Goal: Task Accomplishment & Management: Manage account settings

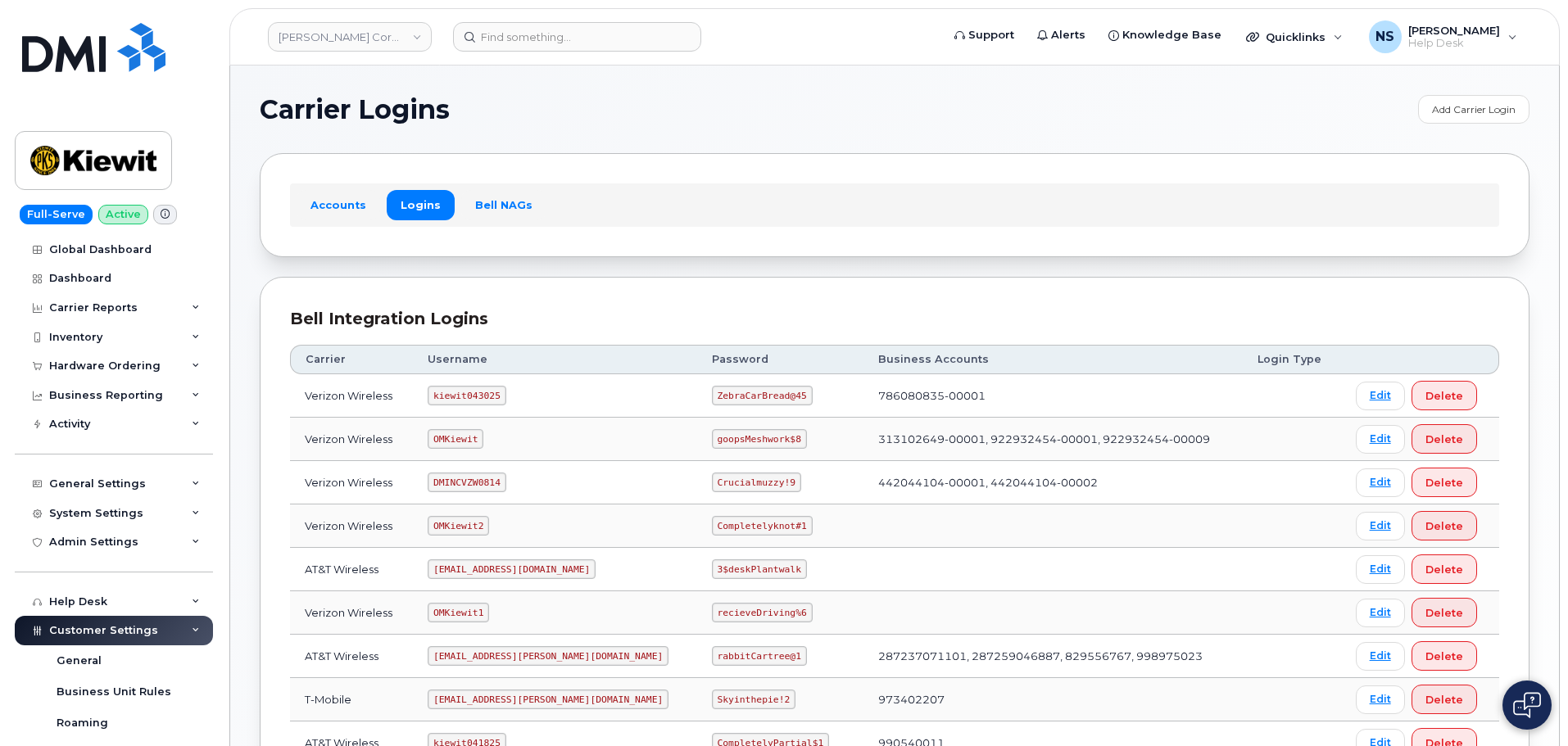
click at [477, 396] on code "kiewit043025" at bounding box center [466, 396] width 78 height 20
copy code "kiewit043025"
click at [712, 388] on code "ZebraCarBread@45" at bounding box center [762, 396] width 100 height 20
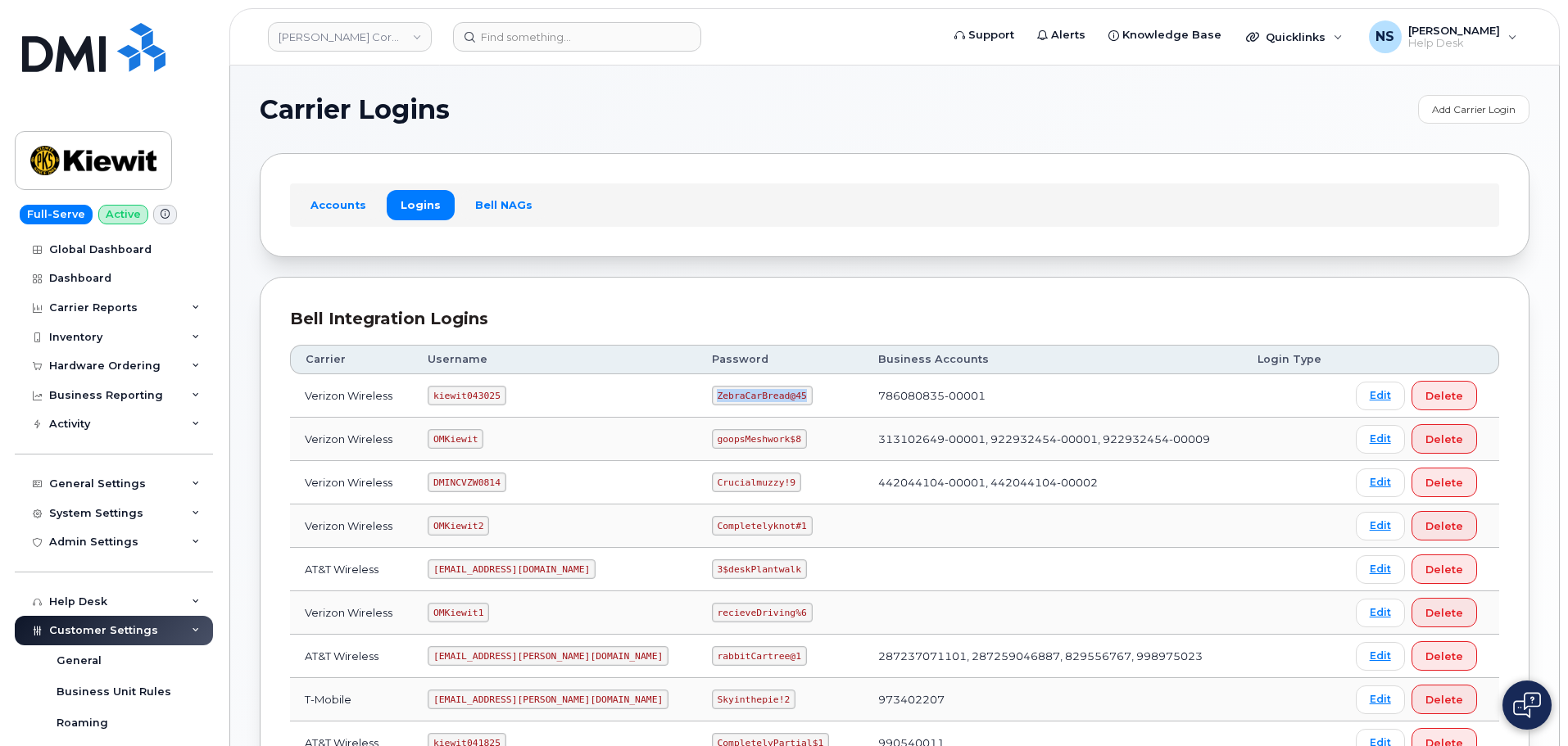
click at [712, 388] on code "ZebraCarBread@45" at bounding box center [762, 396] width 100 height 20
copy code "ZebraCarBread@45"
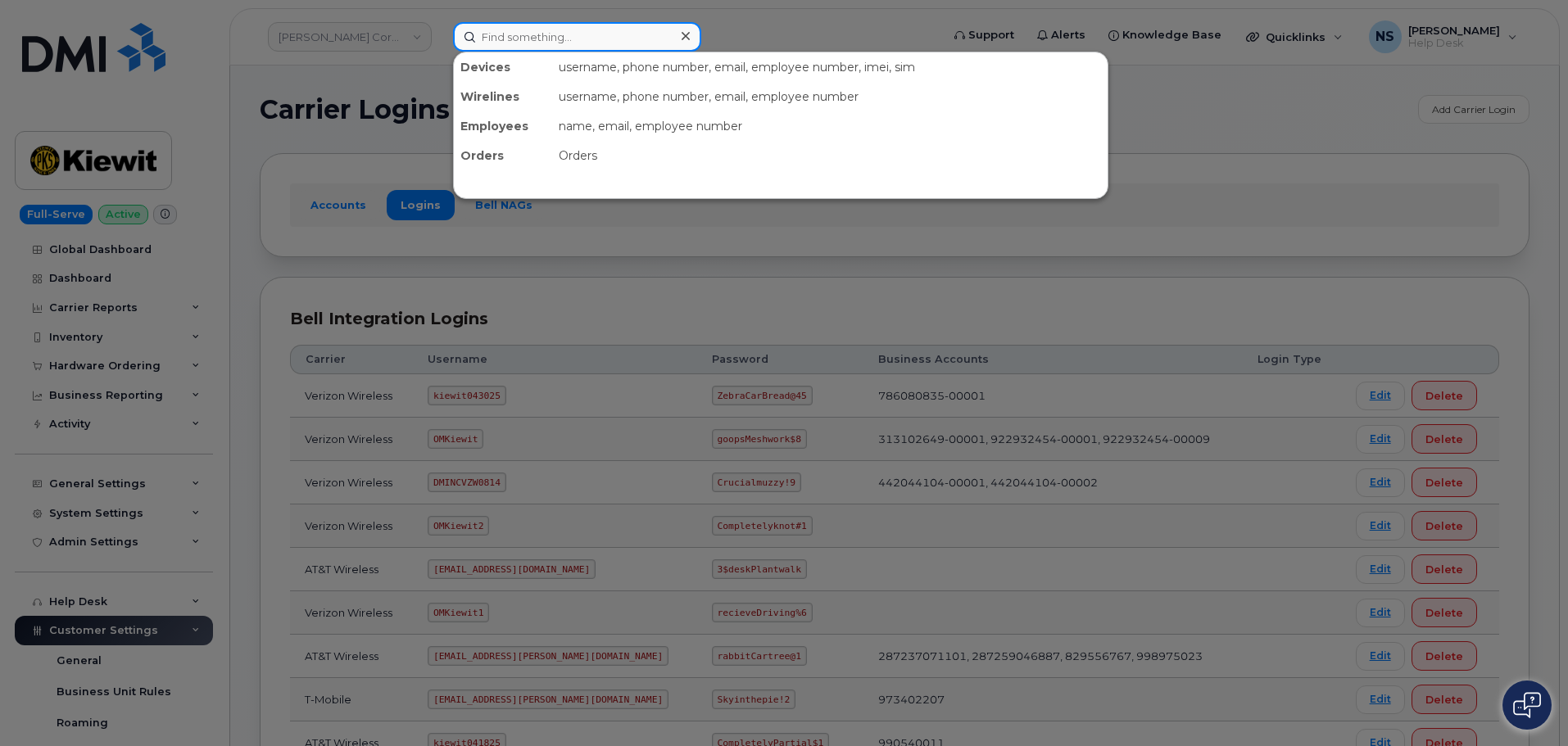
click at [560, 43] on input at bounding box center [577, 36] width 249 height 30
paste input "6027692041"
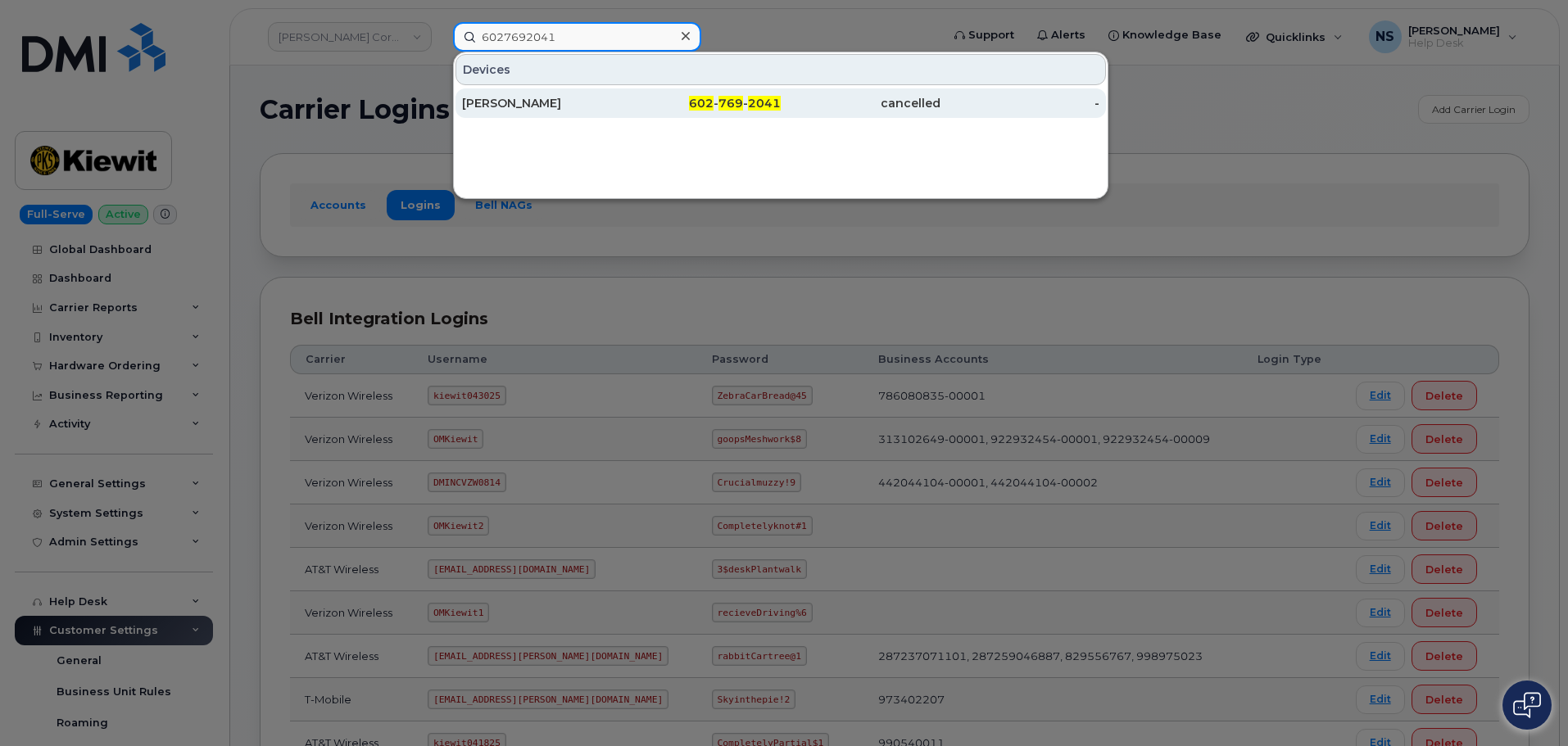
type input "6027692041"
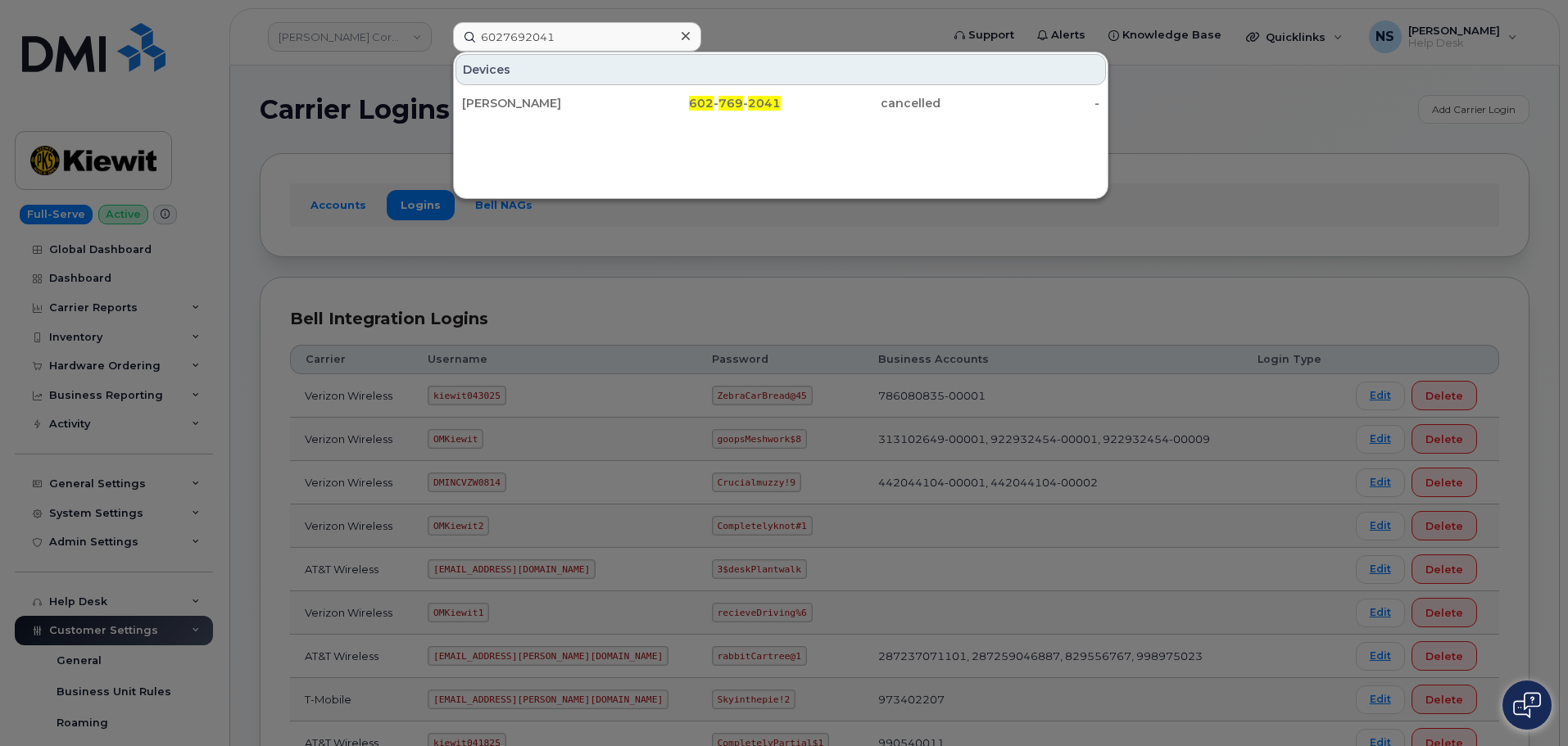
click at [680, 276] on div at bounding box center [784, 373] width 1568 height 746
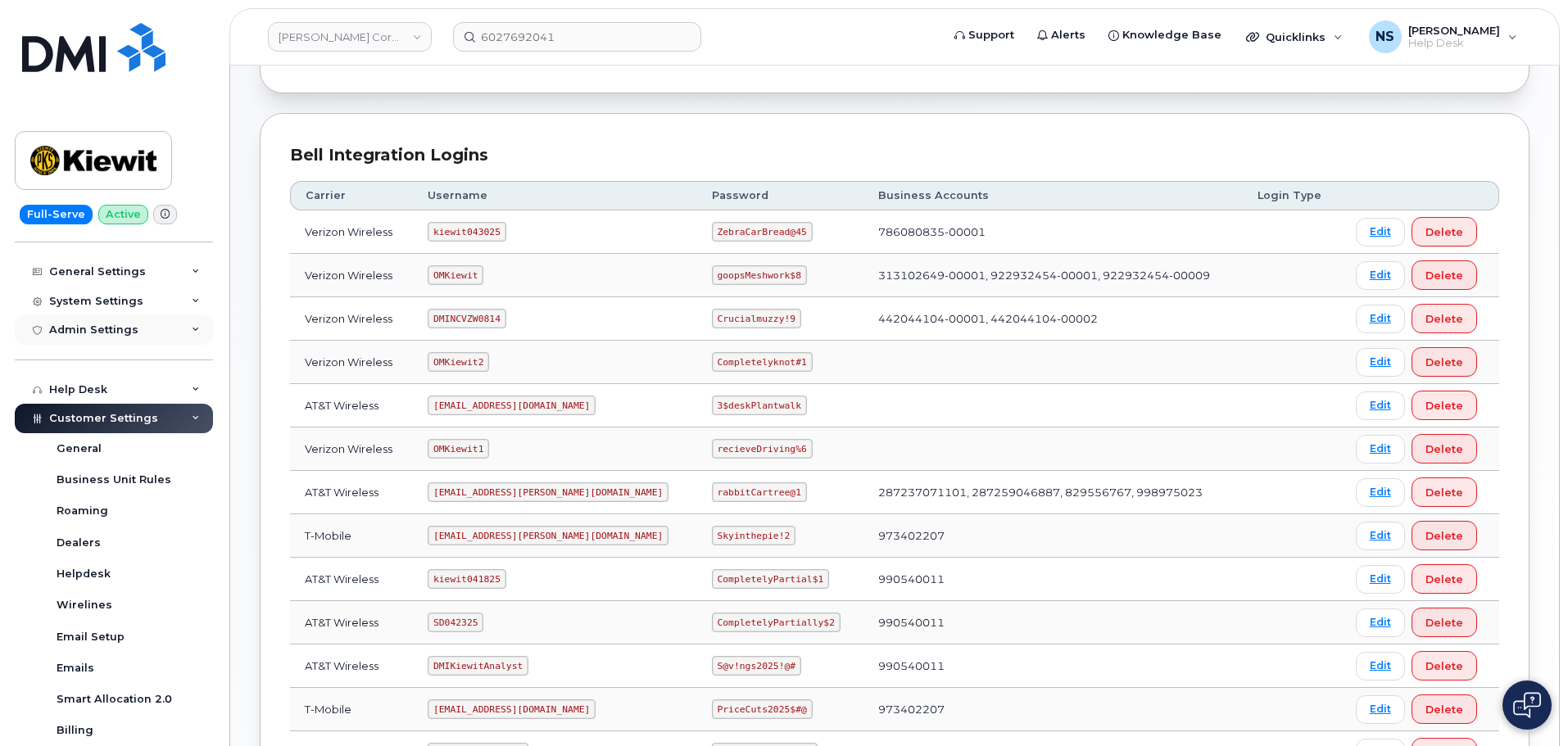
scroll to position [119, 0]
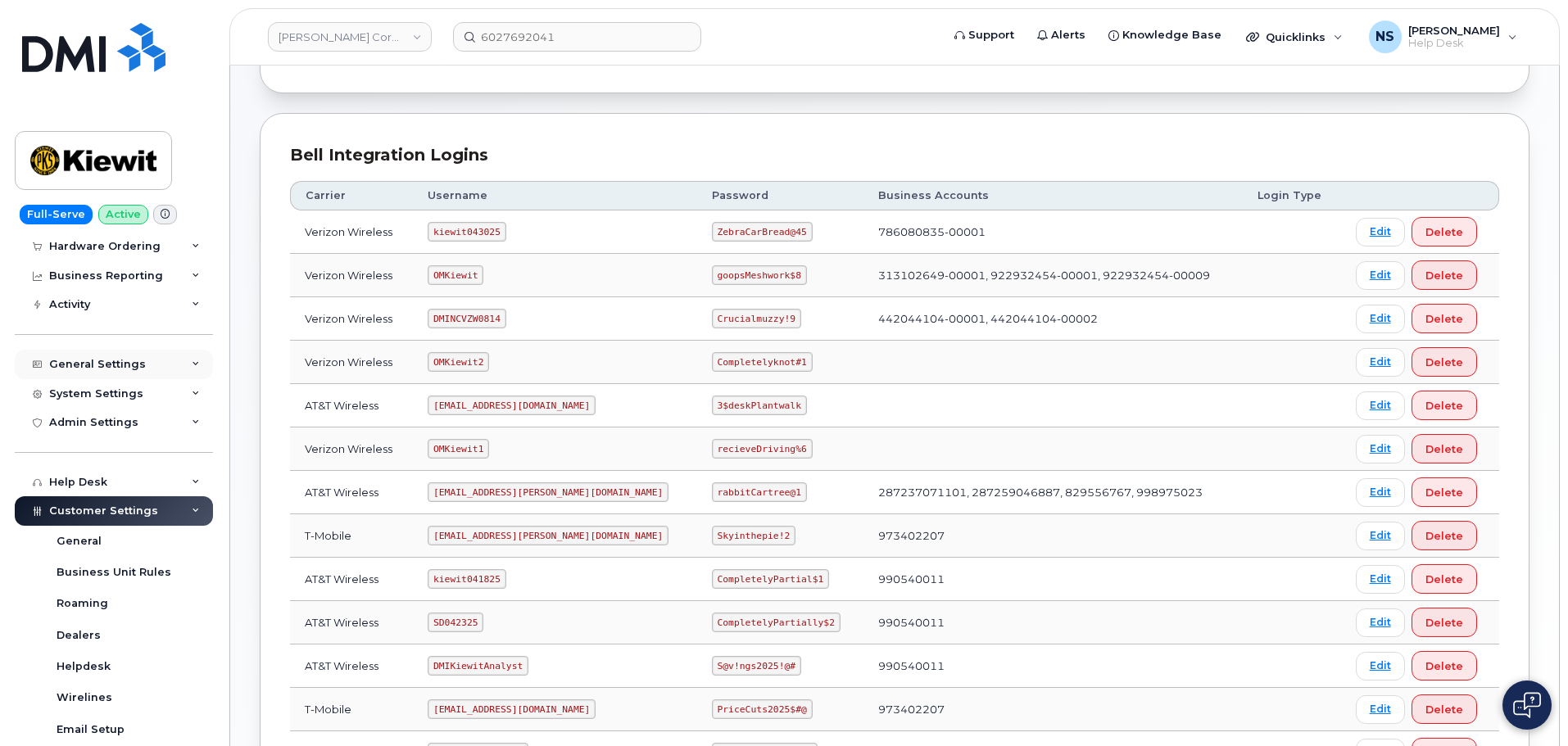
click at [112, 368] on div "General Settings" at bounding box center [97, 364] width 97 height 14
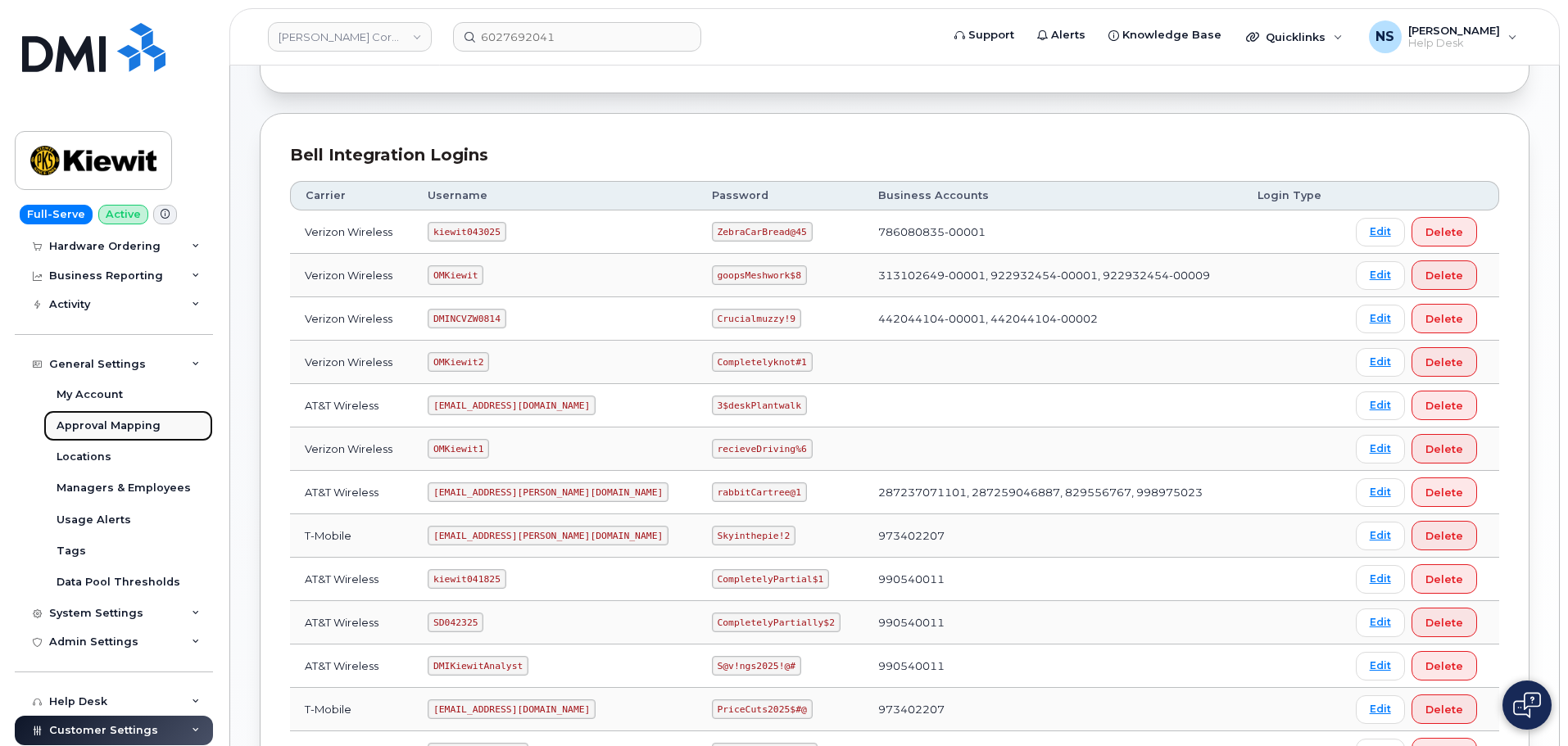
click at [89, 432] on div "Approval Mapping" at bounding box center [108, 425] width 104 height 14
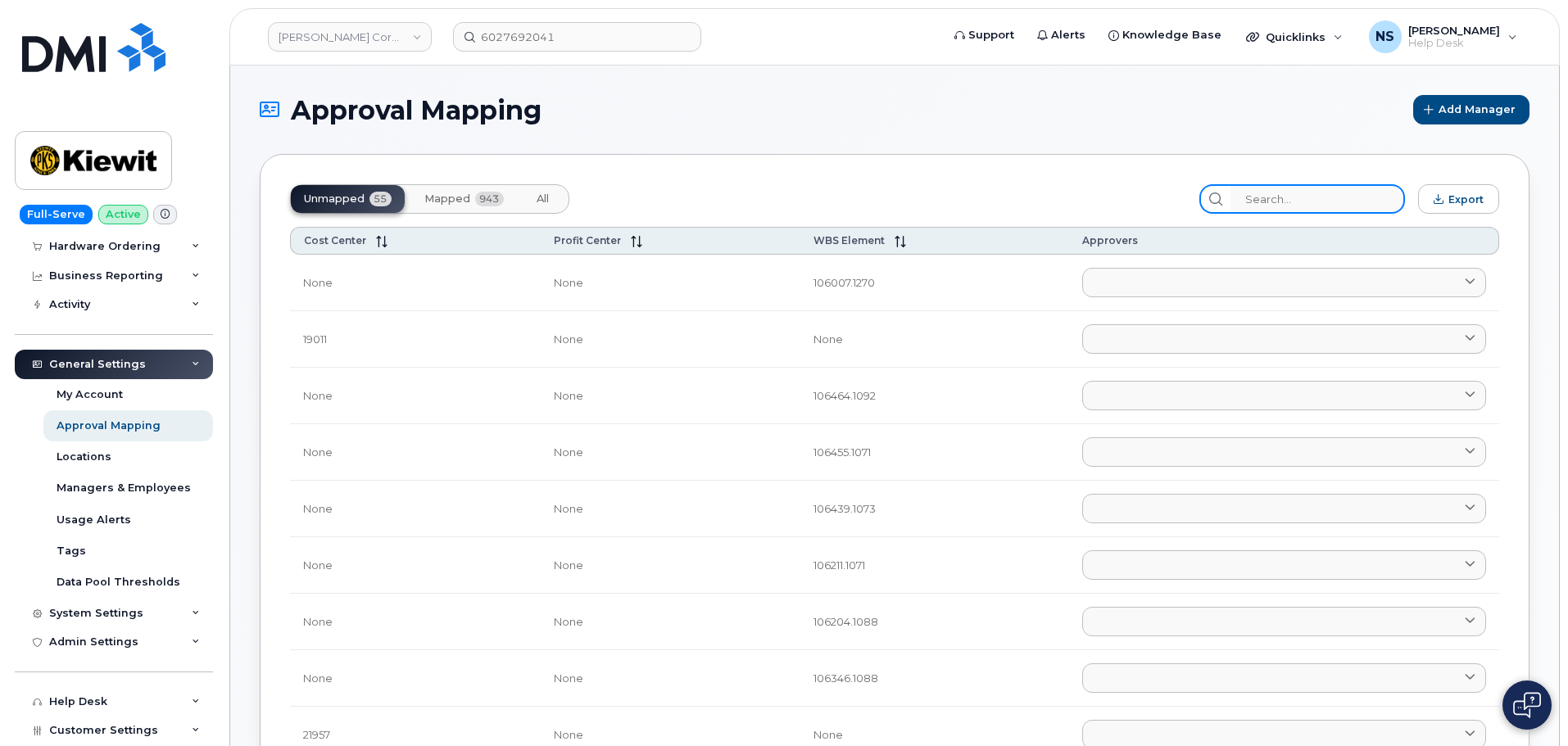
click at [1309, 210] on input "search" at bounding box center [1317, 199] width 174 height 30
paste input "104614.1434"
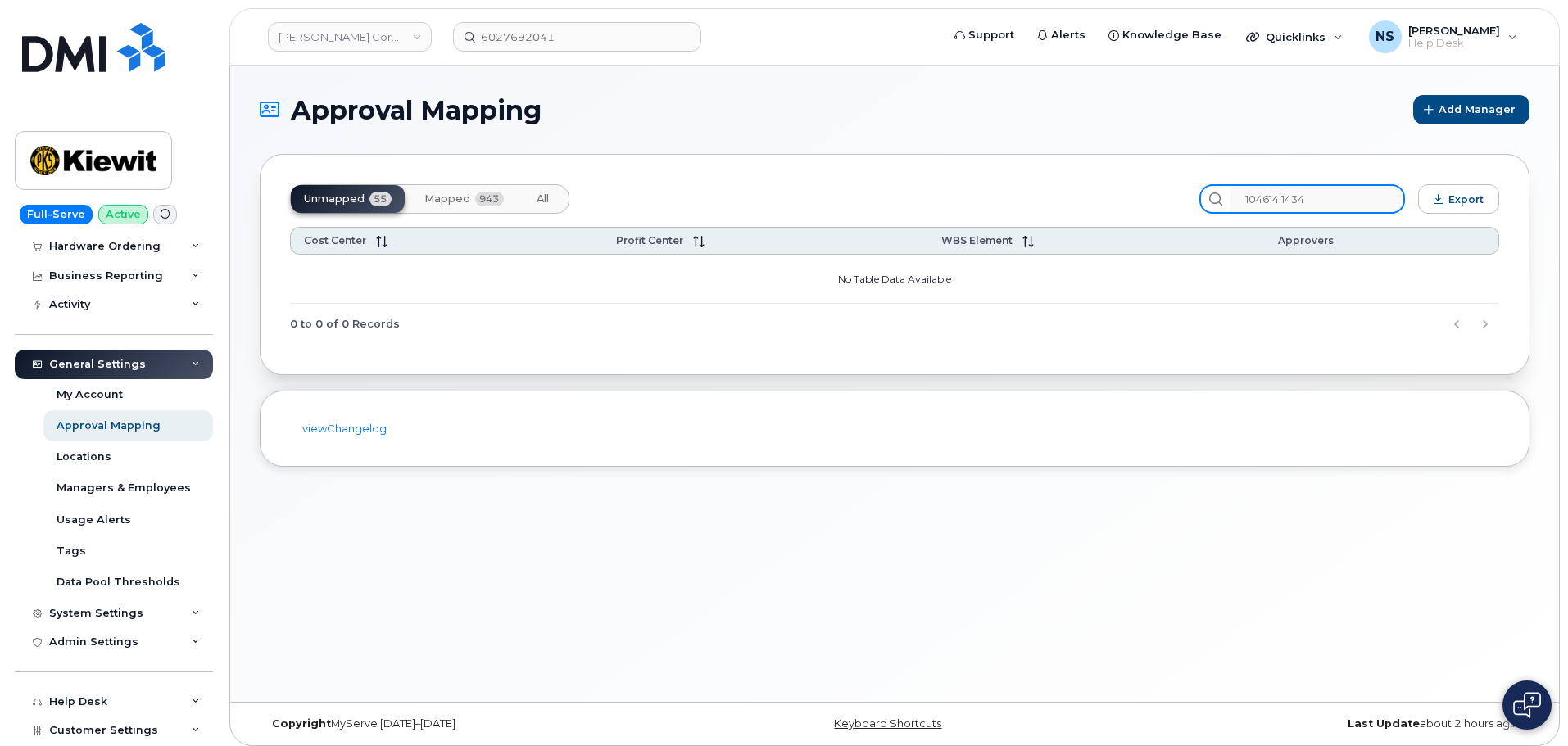
type input "104614.1434"
drag, startPoint x: 536, startPoint y: 191, endPoint x: 555, endPoint y: 195, distance: 19.4
click at [537, 191] on button "All" at bounding box center [542, 199] width 39 height 28
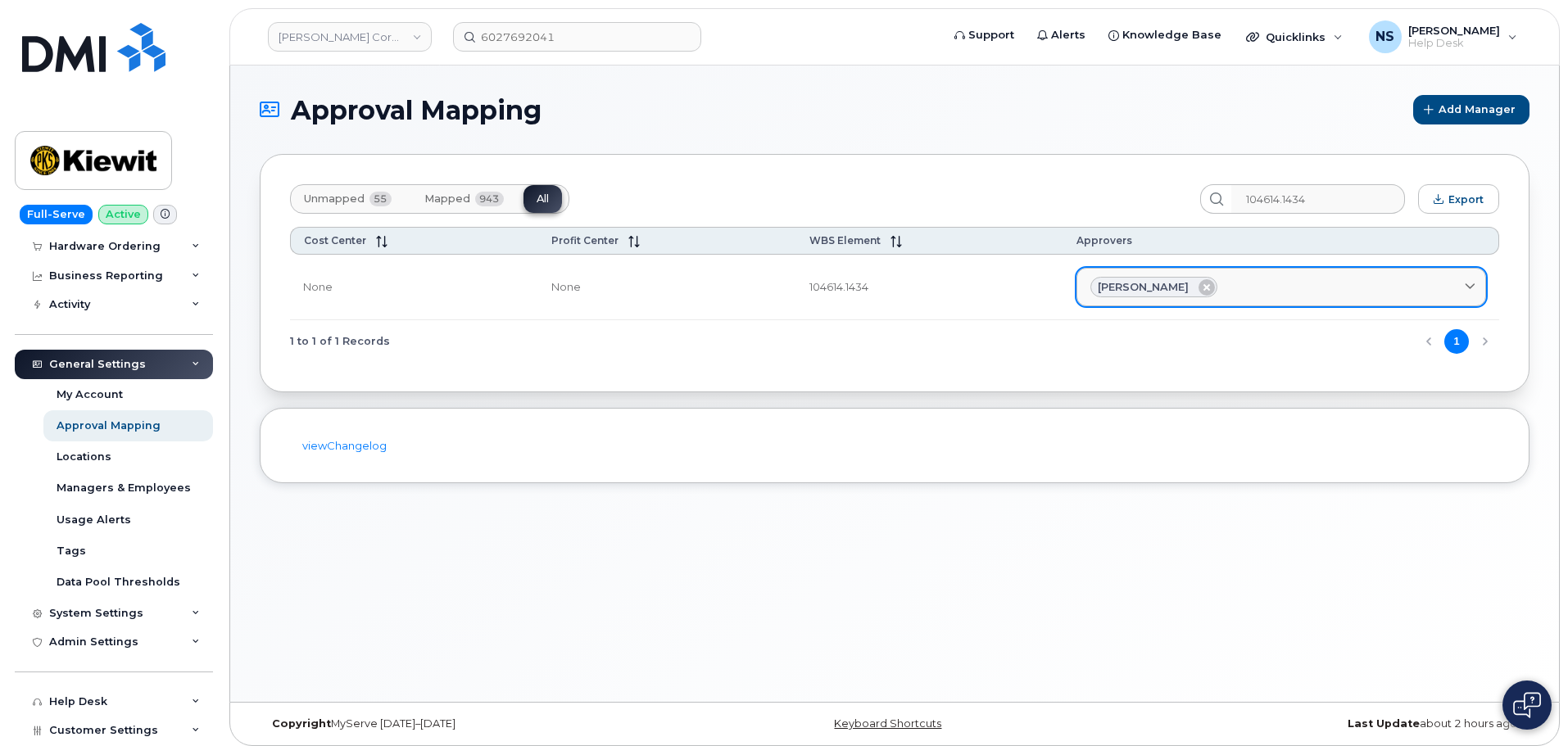
click at [1141, 296] on div "Matthew Leviten" at bounding box center [1153, 287] width 127 height 22
click at [1143, 283] on span "Matthew Leviten" at bounding box center [1143, 286] width 91 height 15
click at [1101, 285] on span "Matthew Leviten" at bounding box center [1143, 286] width 91 height 15
click at [1103, 285] on span "Matthew Leviten" at bounding box center [1143, 286] width 91 height 15
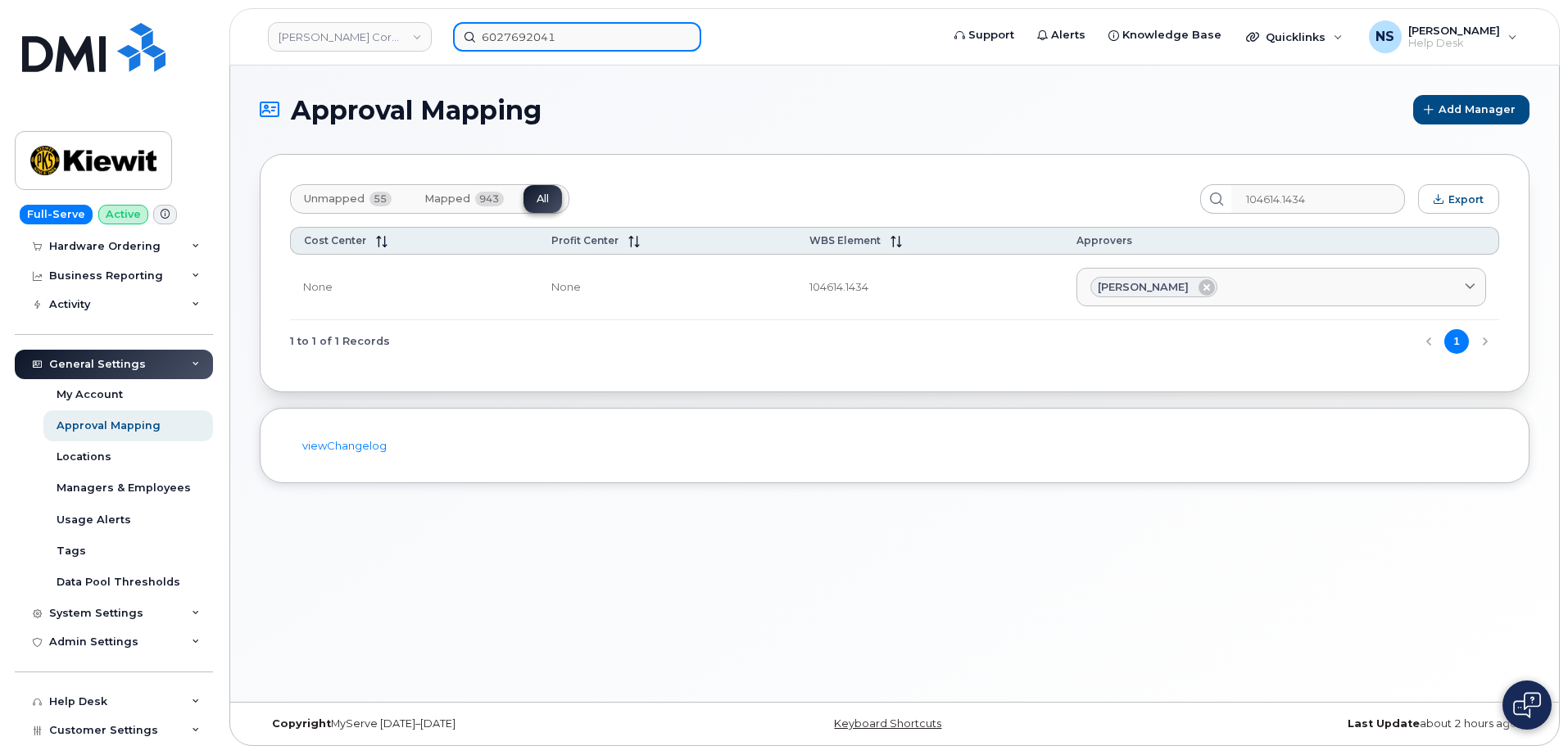
click at [451, 31] on div "6027692041" at bounding box center [691, 36] width 503 height 30
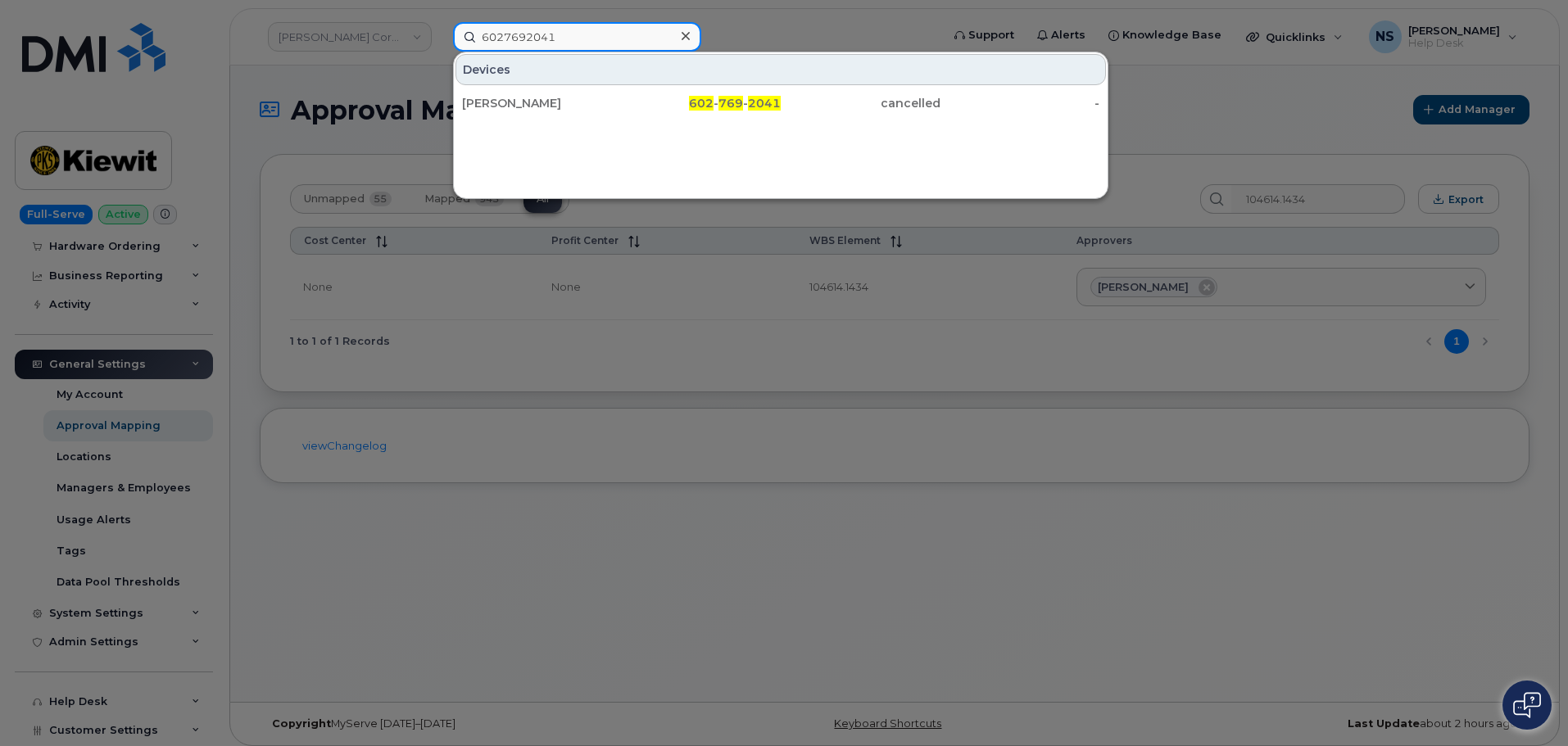
paste input "Ryan Gamboa"
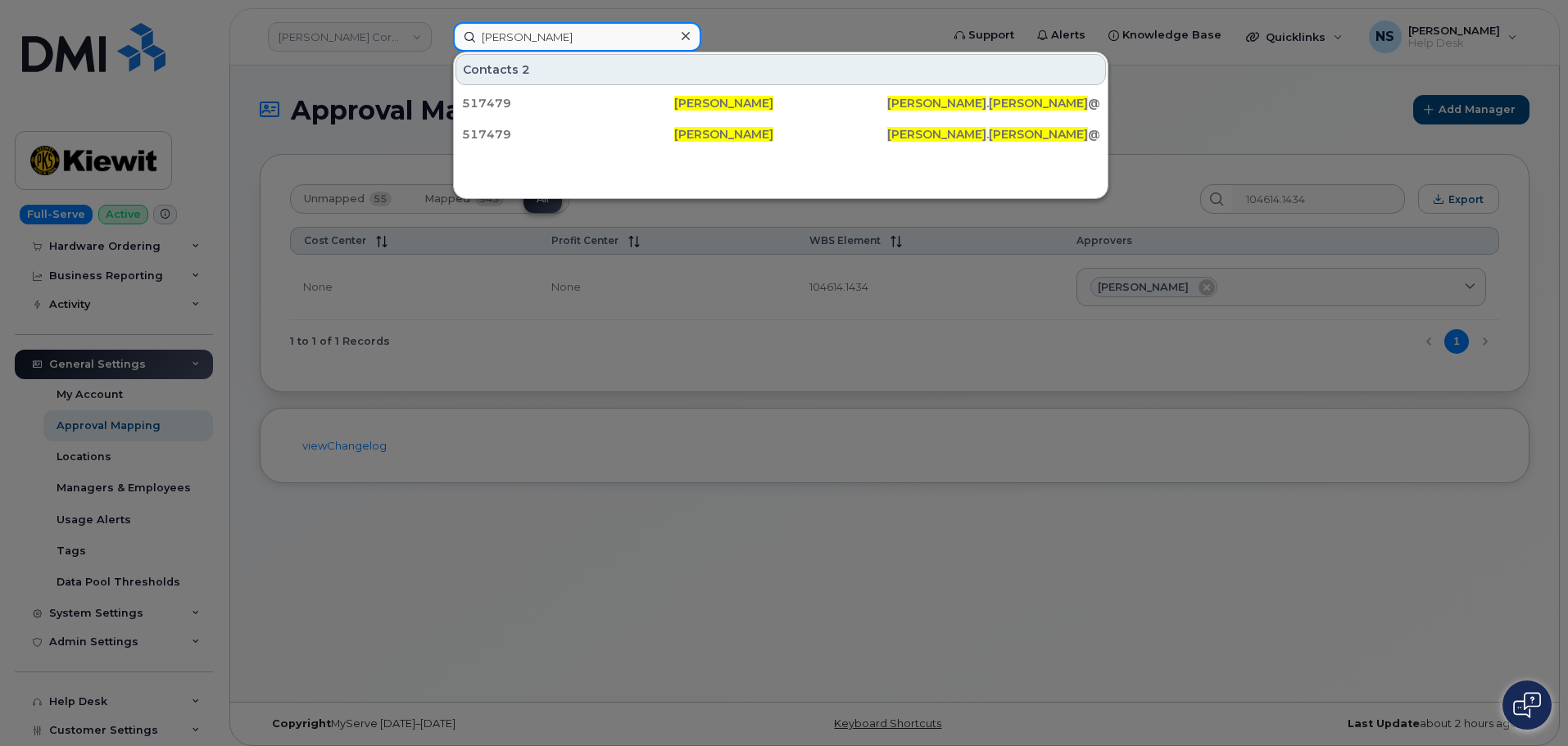
type input "Ryan Gamboa"
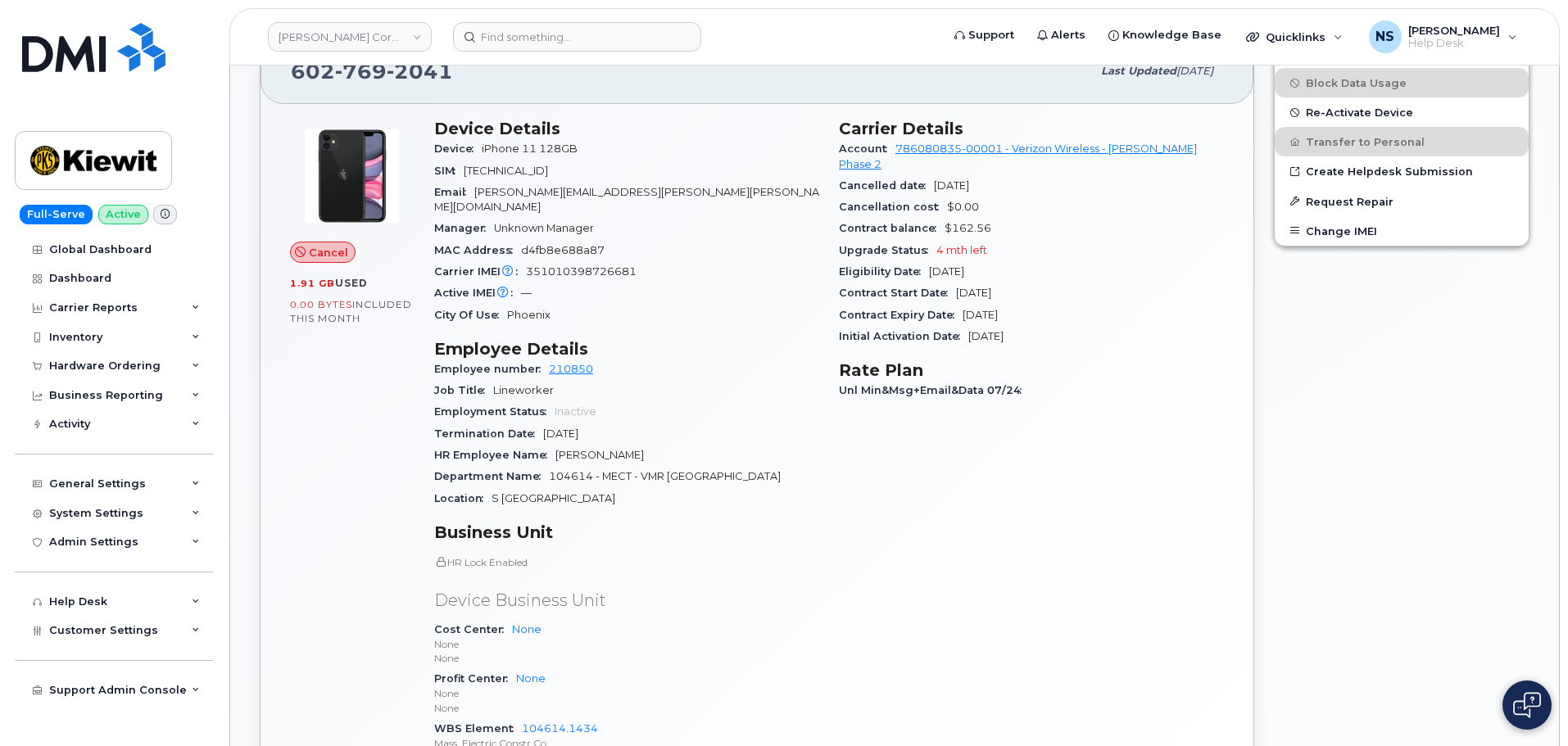
scroll to position [573, 0]
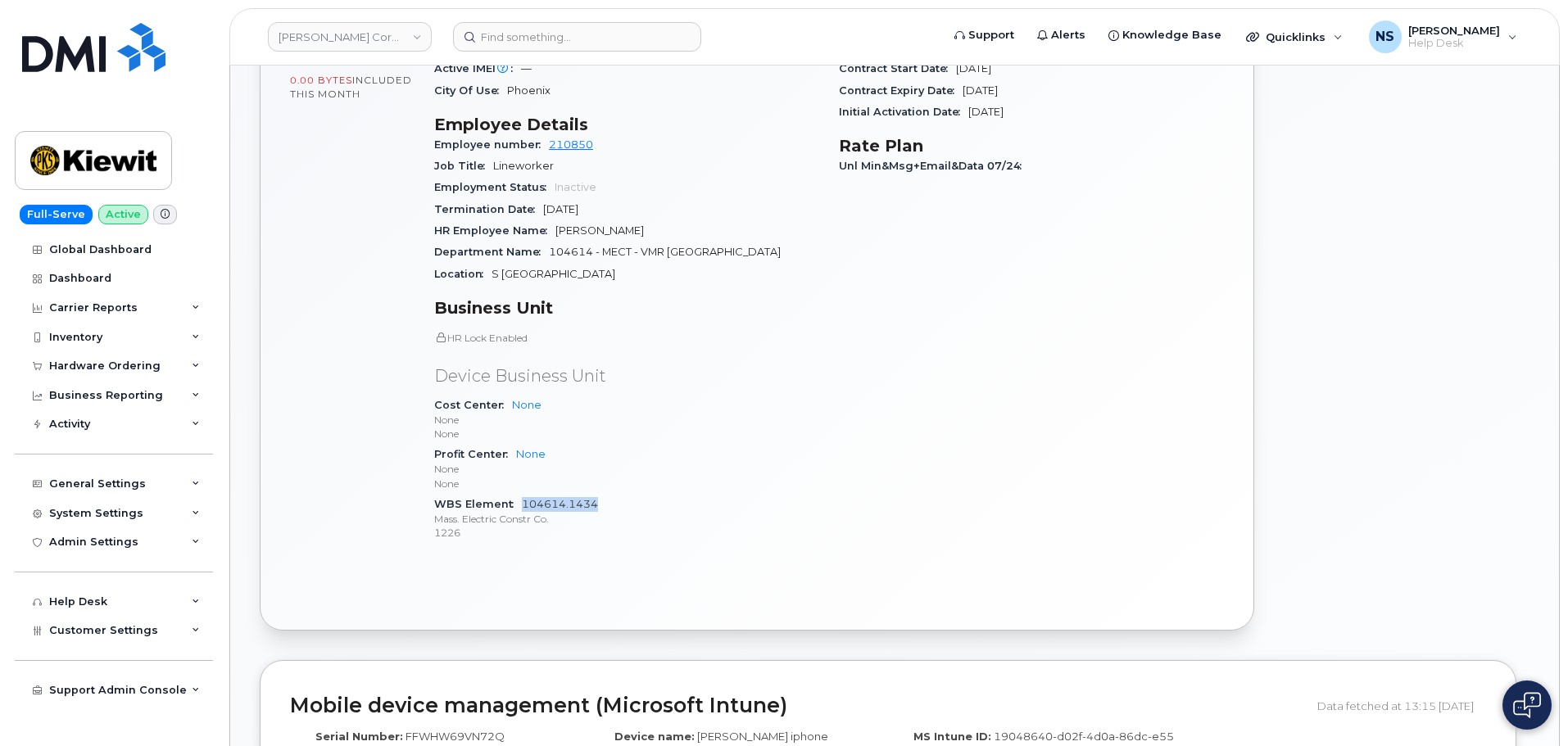
drag, startPoint x: 550, startPoint y: 479, endPoint x: 521, endPoint y: 482, distance: 29.2
click at [521, 494] on div "WBS Element 104614.1434 Mass. Electric Constr Co. 1226" at bounding box center [626, 518] width 385 height 50
copy link "104614.1434"
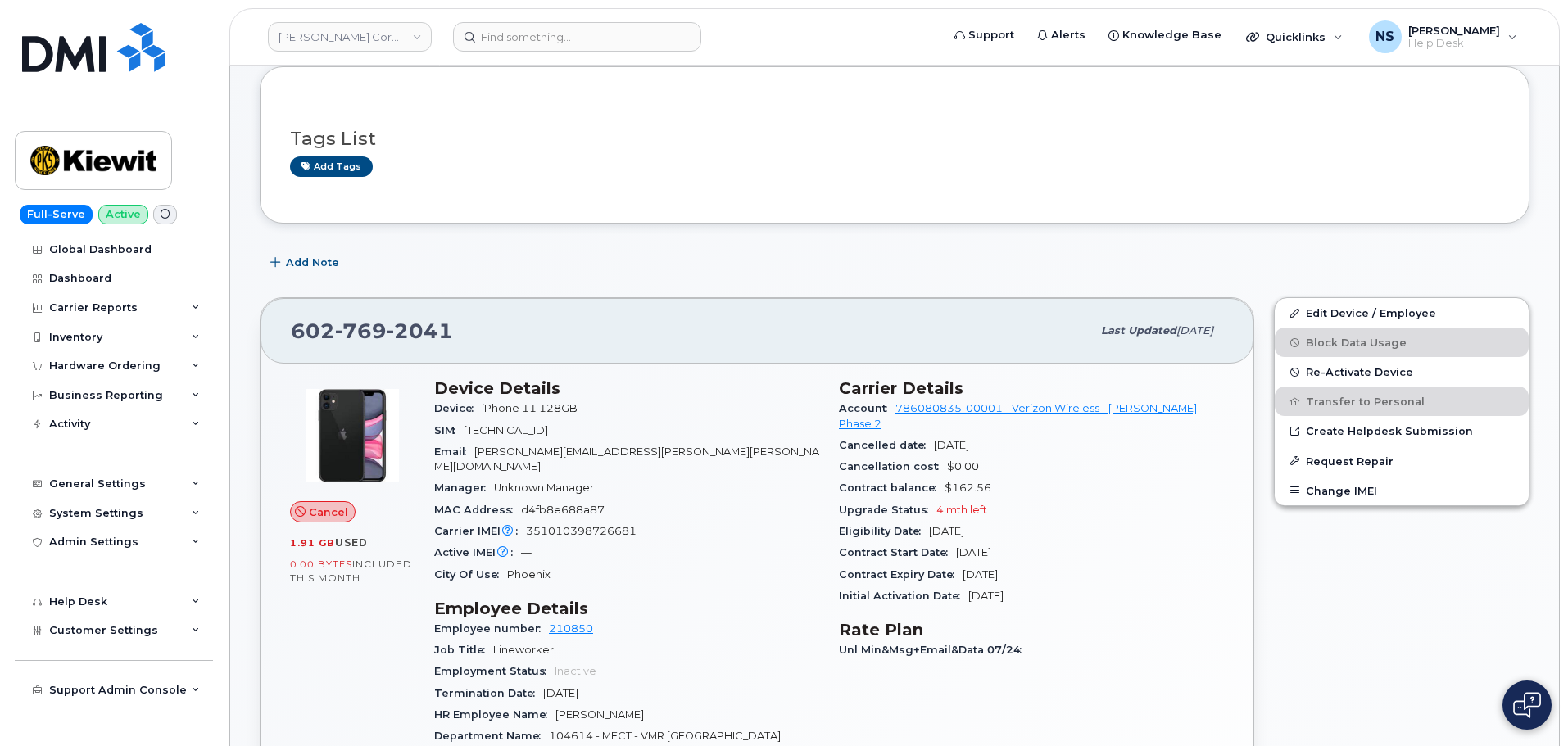
scroll to position [0, 0]
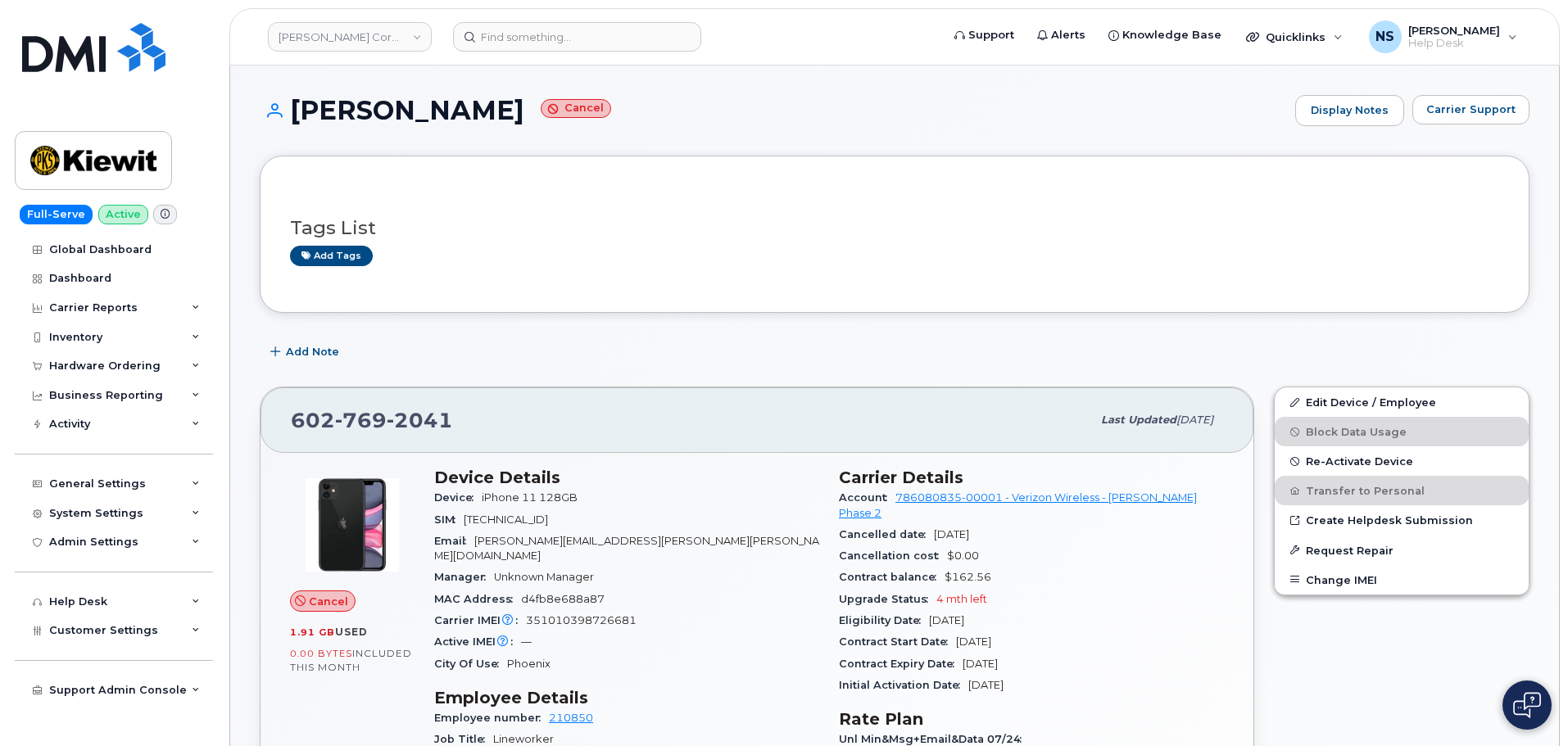
click at [296, 102] on h1 "CAROL MARKS Cancel" at bounding box center [773, 110] width 1028 height 29
drag, startPoint x: 292, startPoint y: 104, endPoint x: 809, endPoint y: 74, distance: 517.9
copy h1 "[PERSON_NAME]"
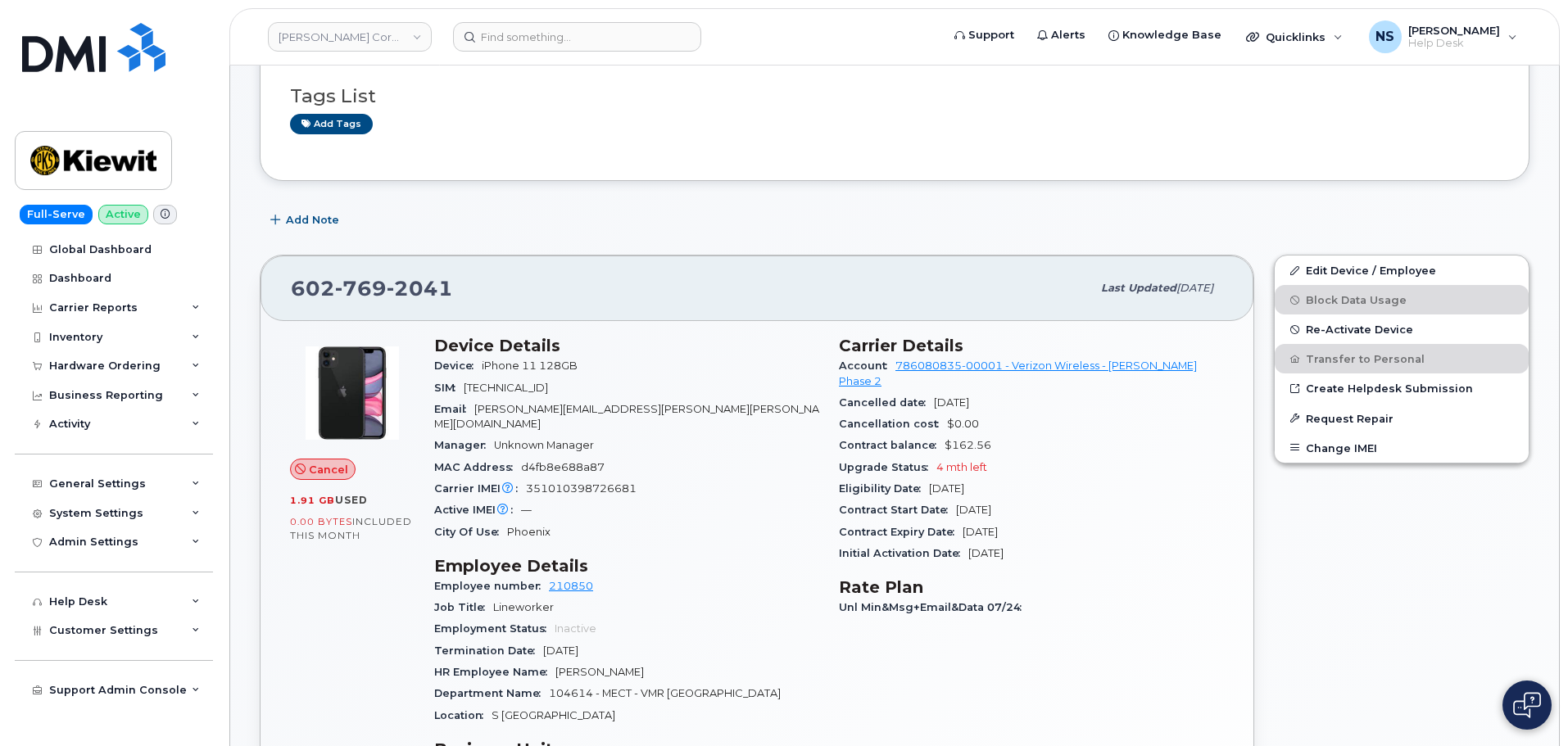
scroll to position [163, 0]
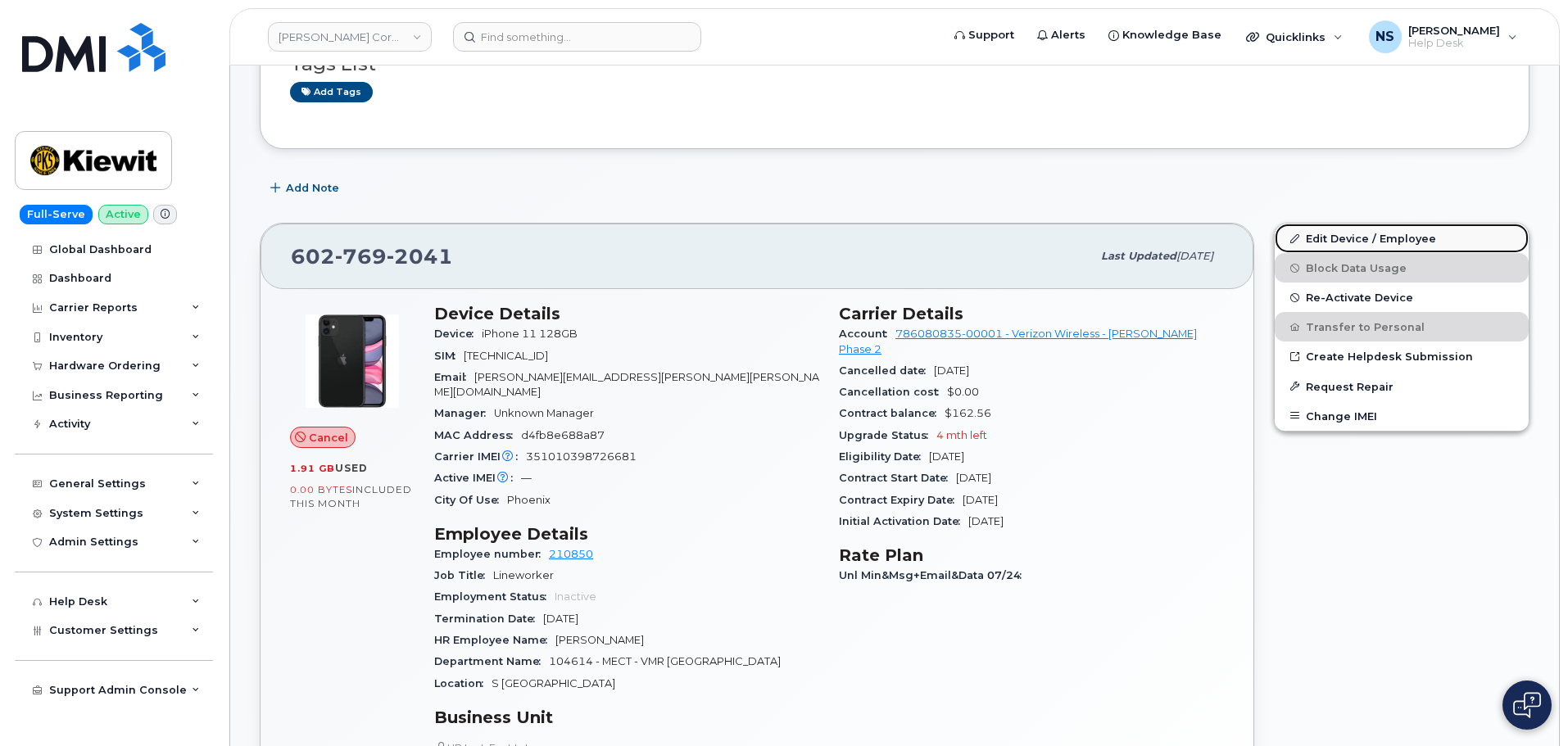
click at [1386, 240] on link "Edit Device / Employee" at bounding box center [1401, 238] width 254 height 30
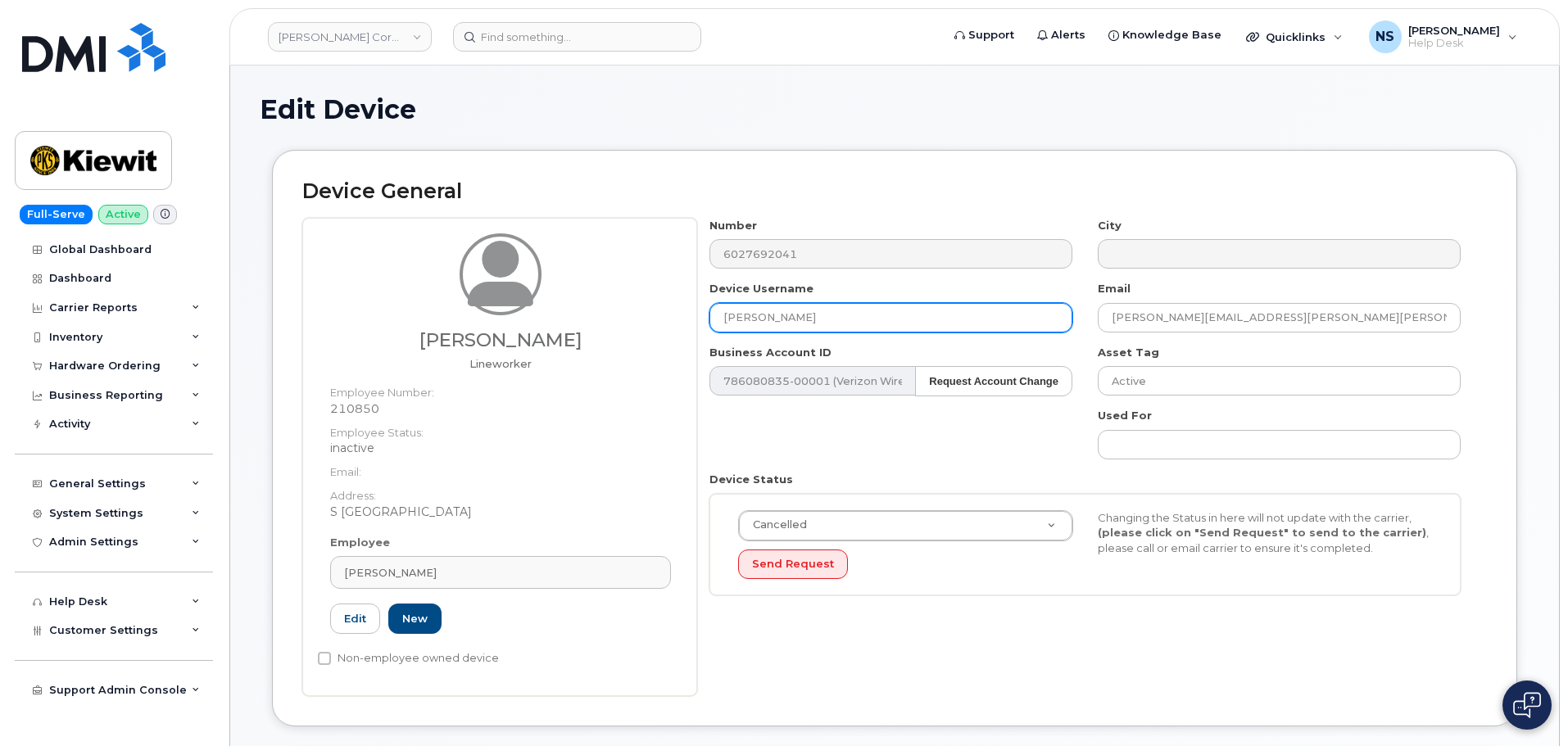
drag, startPoint x: 743, startPoint y: 311, endPoint x: 625, endPoint y: 293, distance: 119.4
click at [627, 297] on div "[PERSON_NAME] Lineworker Employee Number: 210850 Employee Status: inactive Emai…" at bounding box center [894, 456] width 1185 height 478
paste input "[PERSON_NAME]"
type input "[PERSON_NAME]"
click at [363, 618] on link "Edit" at bounding box center [354, 619] width 50 height 31
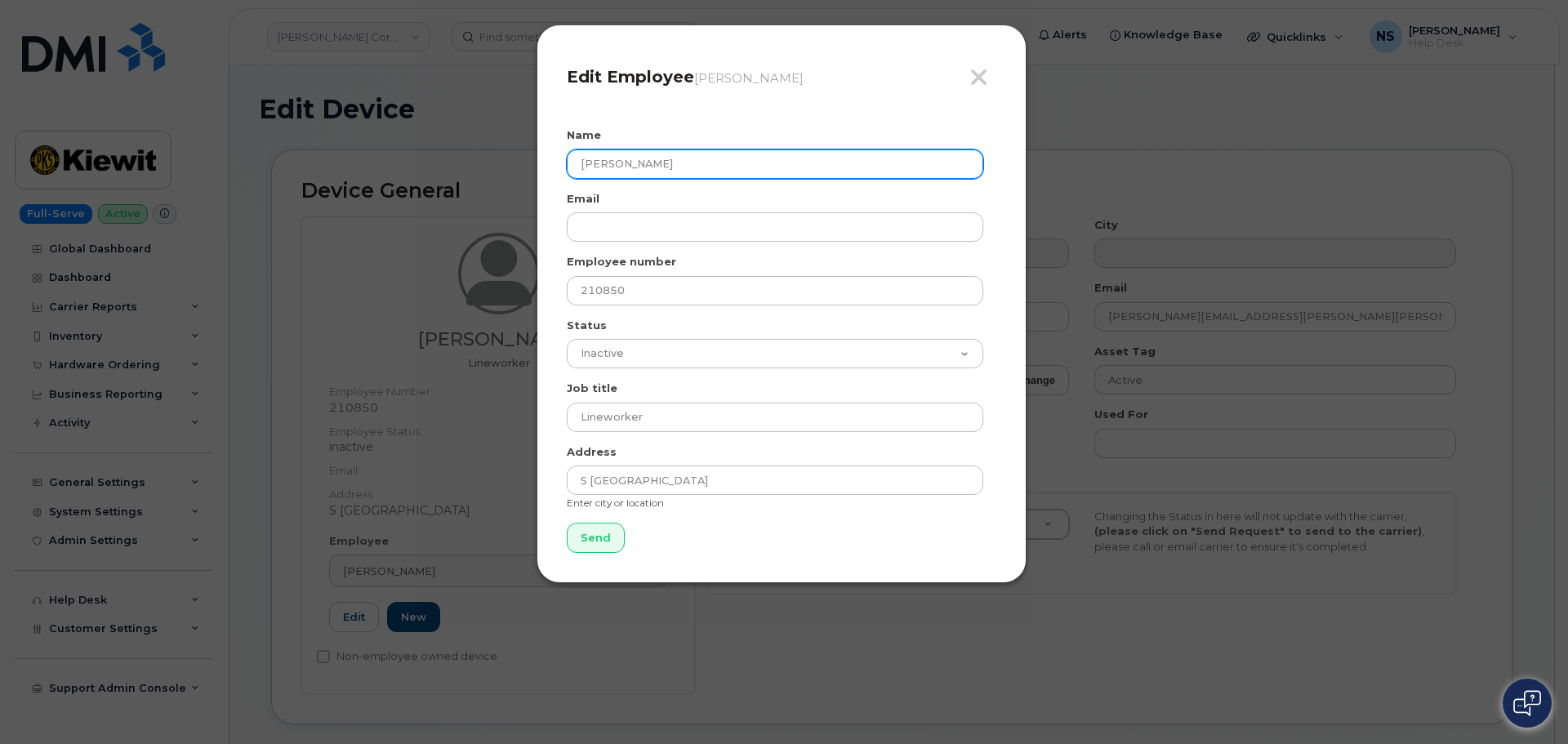
drag, startPoint x: 700, startPoint y: 159, endPoint x: 320, endPoint y: 155, distance: 380.0
click at [251, 161] on div "Close Edit Employee Robert Holmes Name Robert Holmes Email Employee number 2108…" at bounding box center [784, 372] width 1568 height 744
paste input "yan Gamboa"
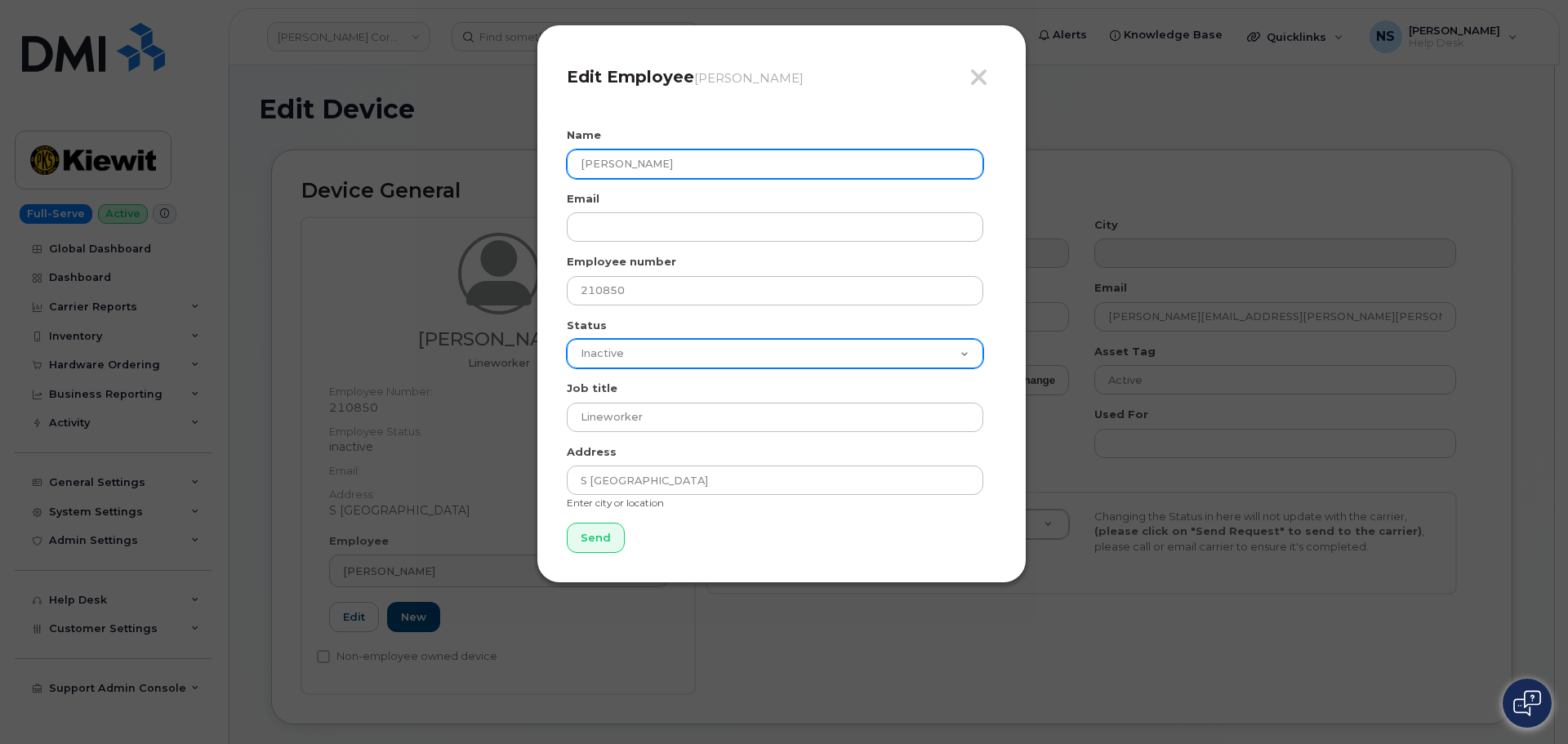
type input "[PERSON_NAME]"
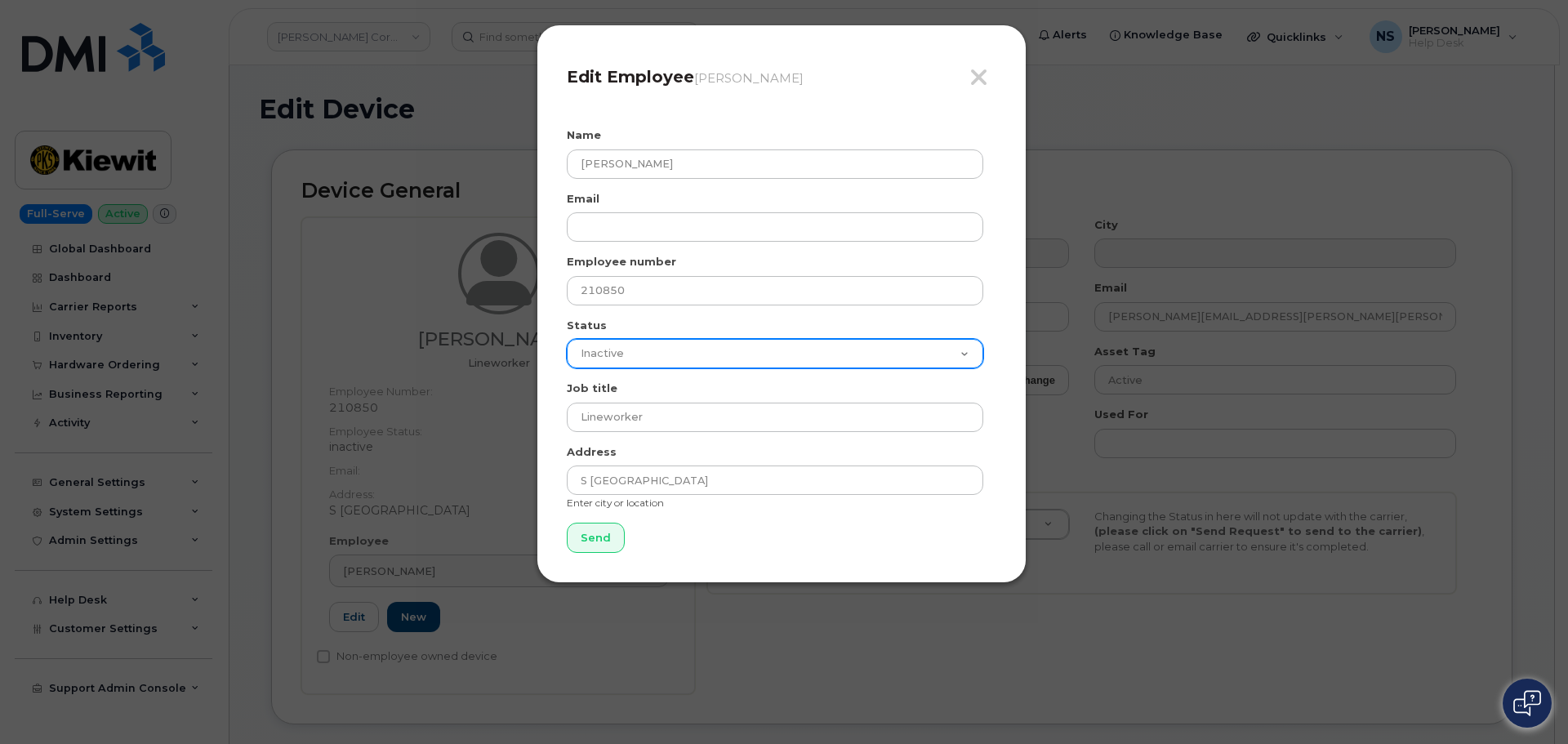
click at [635, 354] on select "Active On-Leave Long Term Short Term Maternity Leave Temp Layoff Inactive" at bounding box center [775, 353] width 416 height 30
select select "active"
click at [567, 339] on select "Active On-Leave Long Term Short Term Maternity Leave Temp Layoff Inactive" at bounding box center [775, 353] width 416 height 30
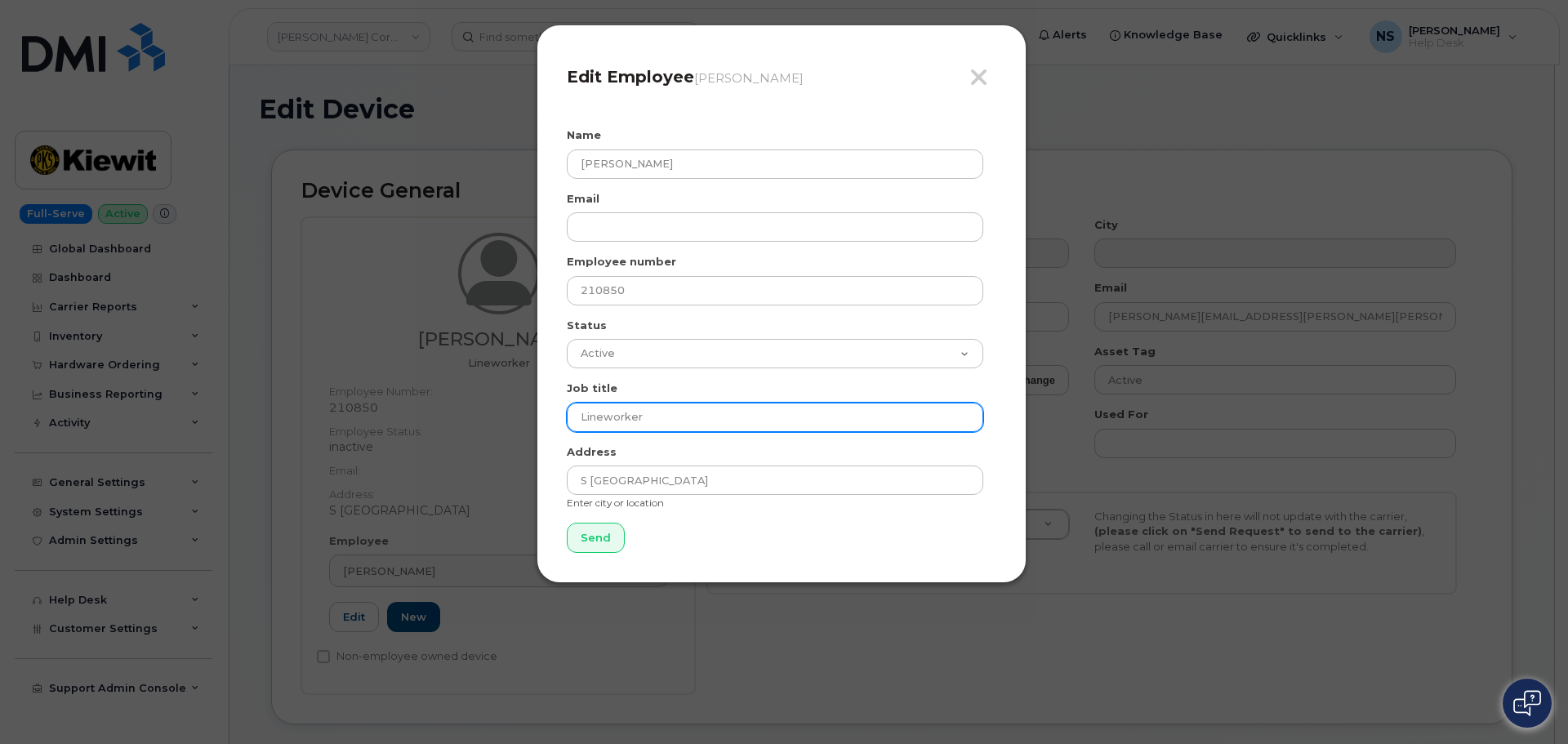
drag, startPoint x: 662, startPoint y: 414, endPoint x: 434, endPoint y: 390, distance: 229.3
click at [432, 390] on div "Close Edit Employee Robert Holmes Name Ryan Gamboa Email Employee number 210850…" at bounding box center [784, 372] width 1568 height 744
drag, startPoint x: 622, startPoint y: 420, endPoint x: 642, endPoint y: 404, distance: 25.6
click at [620, 418] on input "Lineworker" at bounding box center [775, 417] width 416 height 30
paste input "Electrician Journeyman"
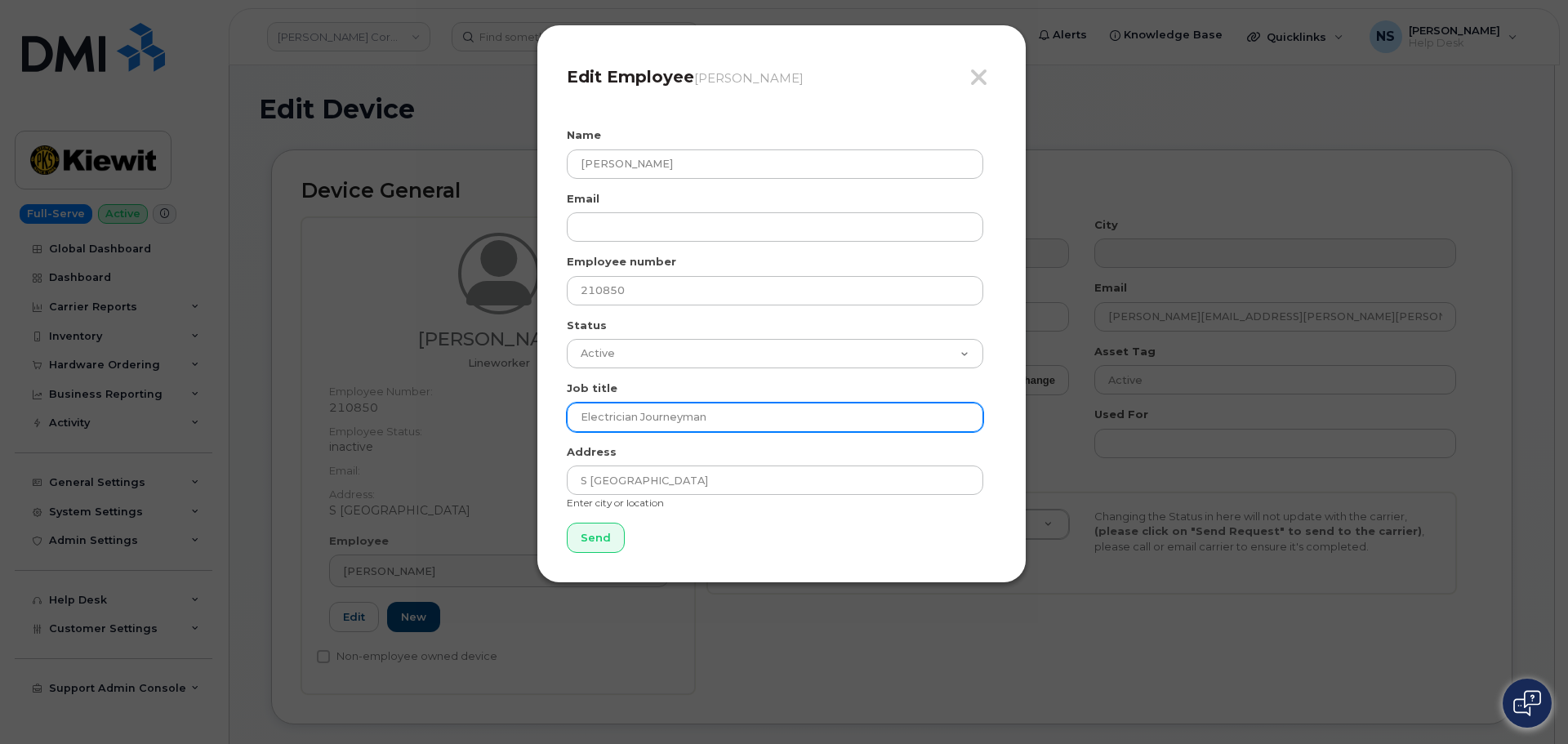
type input "Electrician Journeyman"
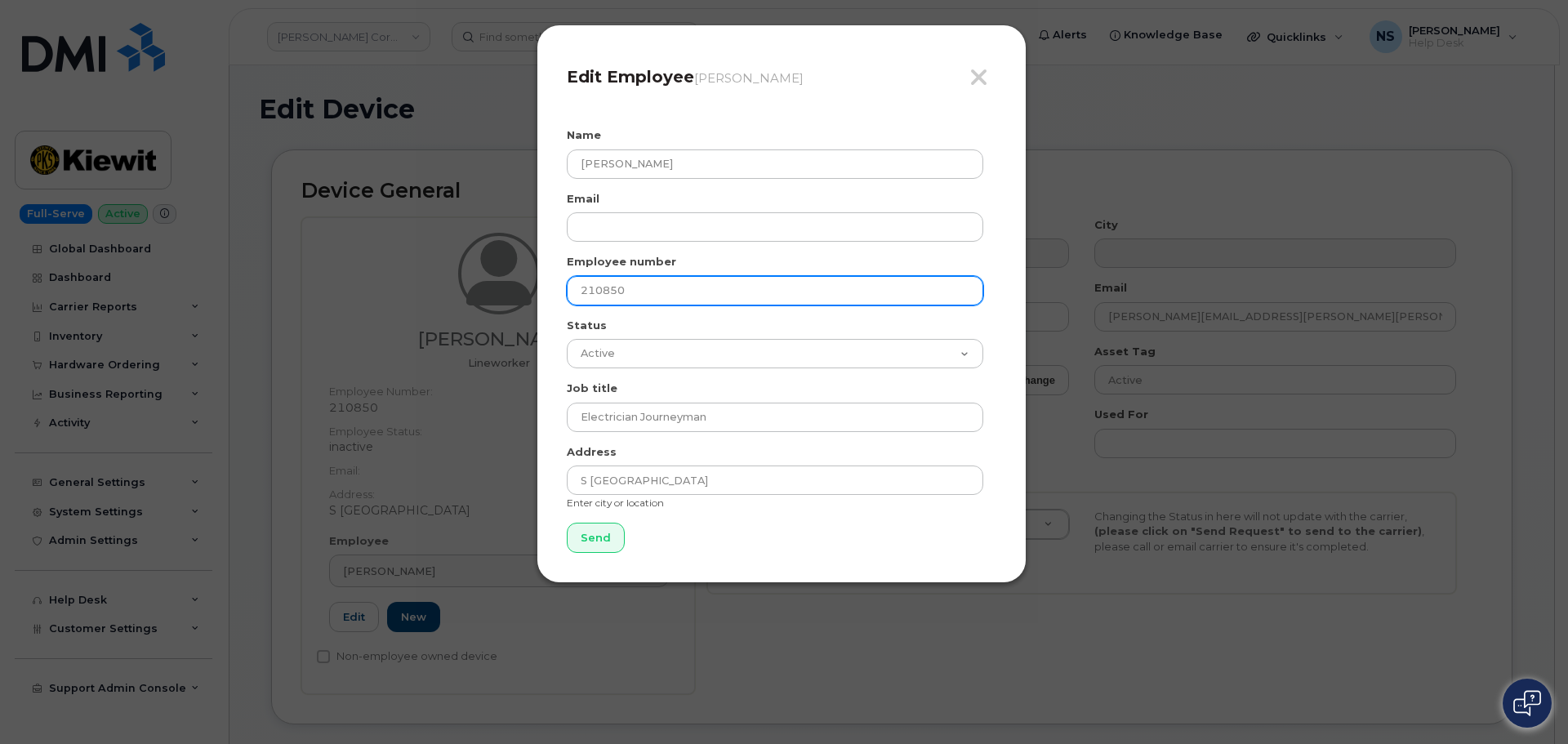
click at [638, 297] on input "210850" at bounding box center [775, 290] width 416 height 30
paste input "517479"
type input "517479"
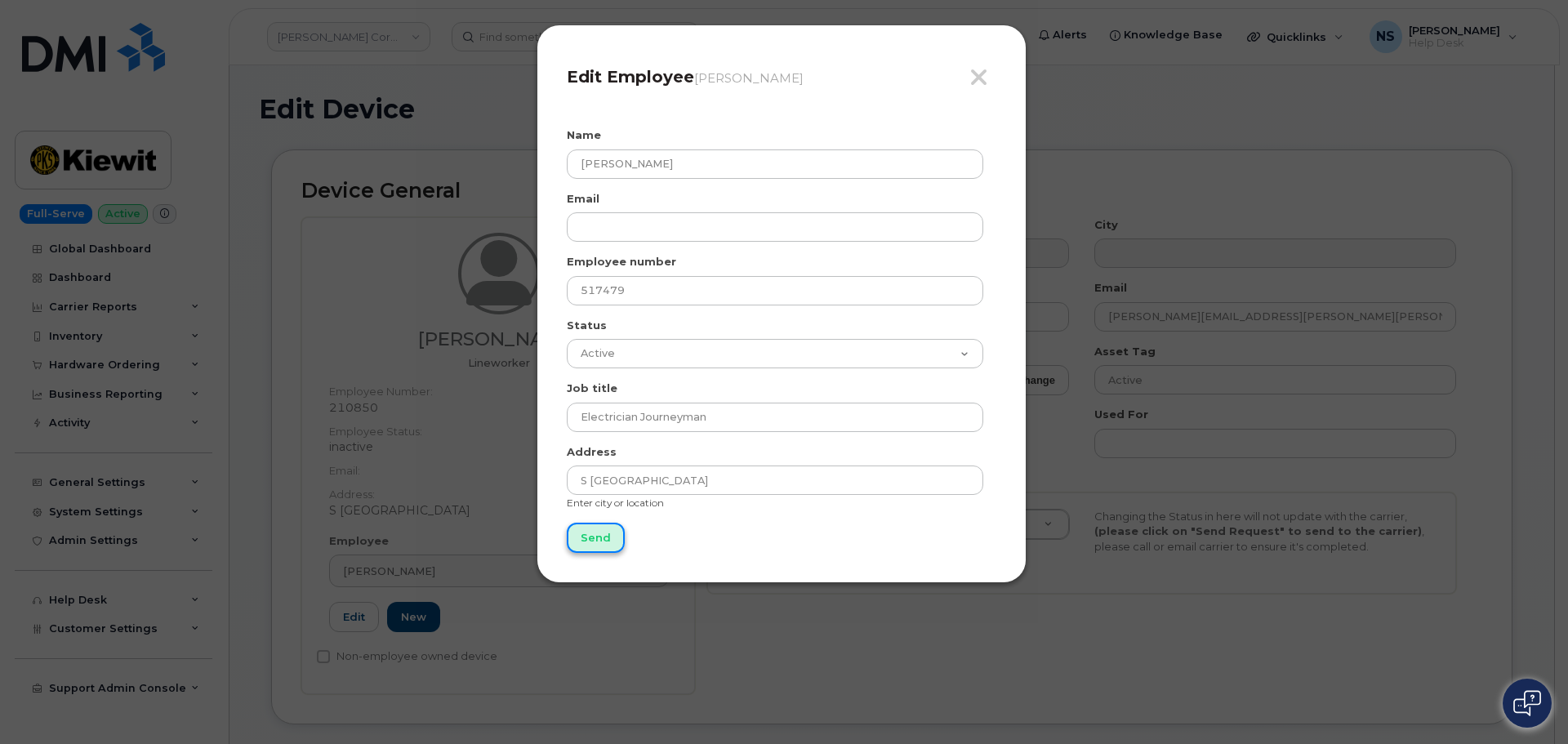
click at [592, 528] on input "Send" at bounding box center [596, 538] width 58 height 31
type input "Send"
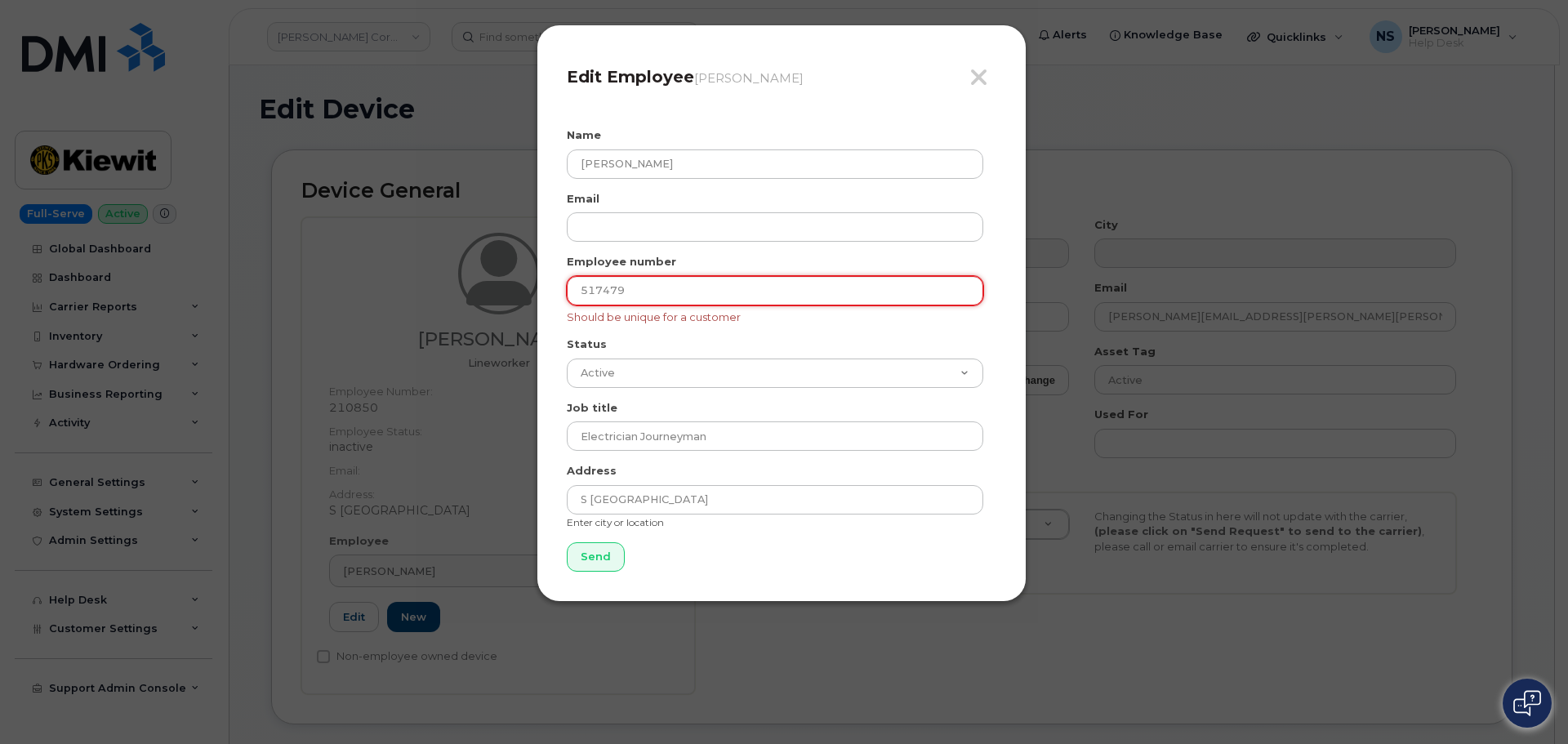
click at [639, 293] on input "517479" at bounding box center [775, 290] width 416 height 30
type input "5"
click at [670, 338] on div "Status Active On-Leave Long Term Short Term Maternity Leave Temp Layoff Inactive" at bounding box center [781, 361] width 430 height 51
click at [595, 284] on input "text" at bounding box center [775, 290] width 416 height 30
paste input "517479"
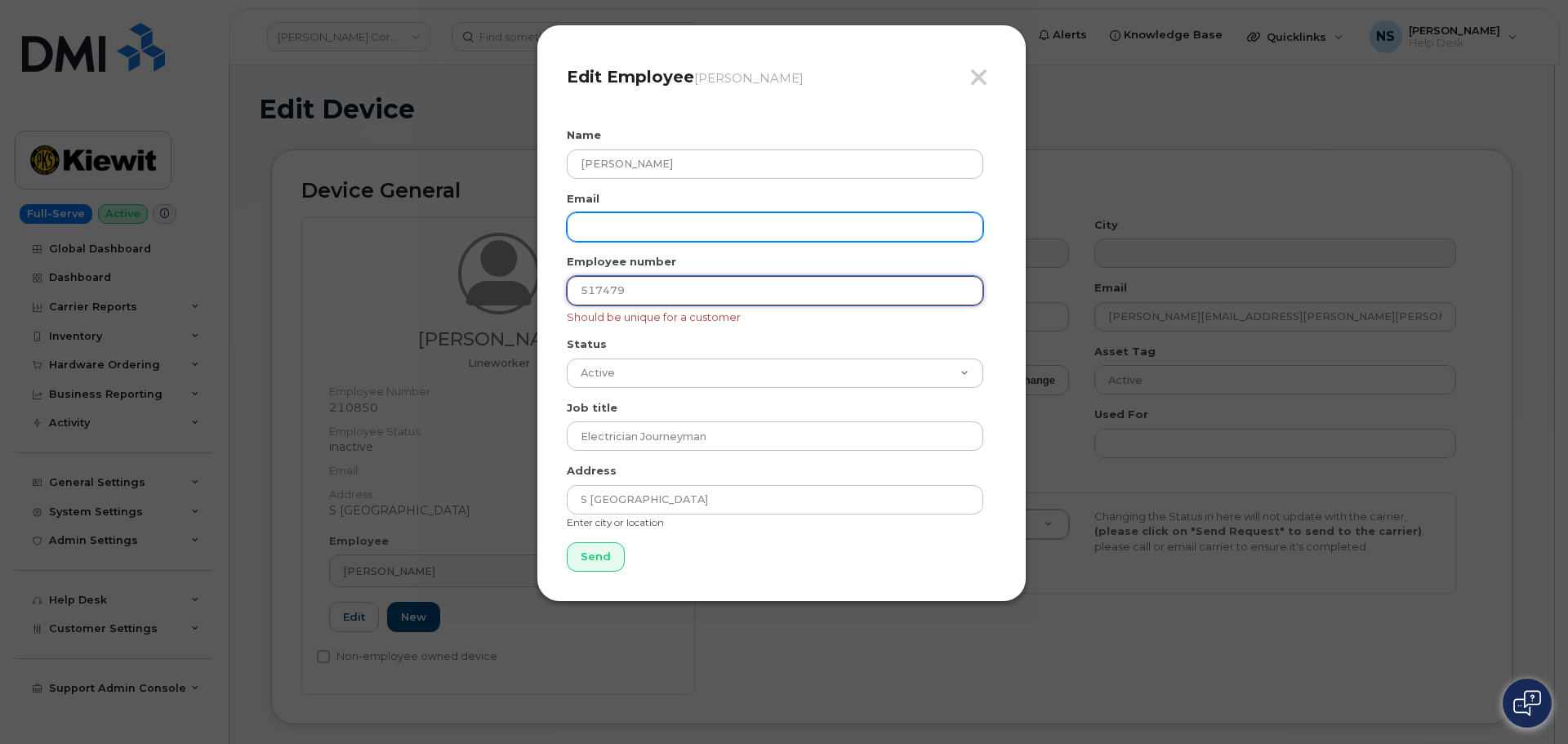
type input "517479"
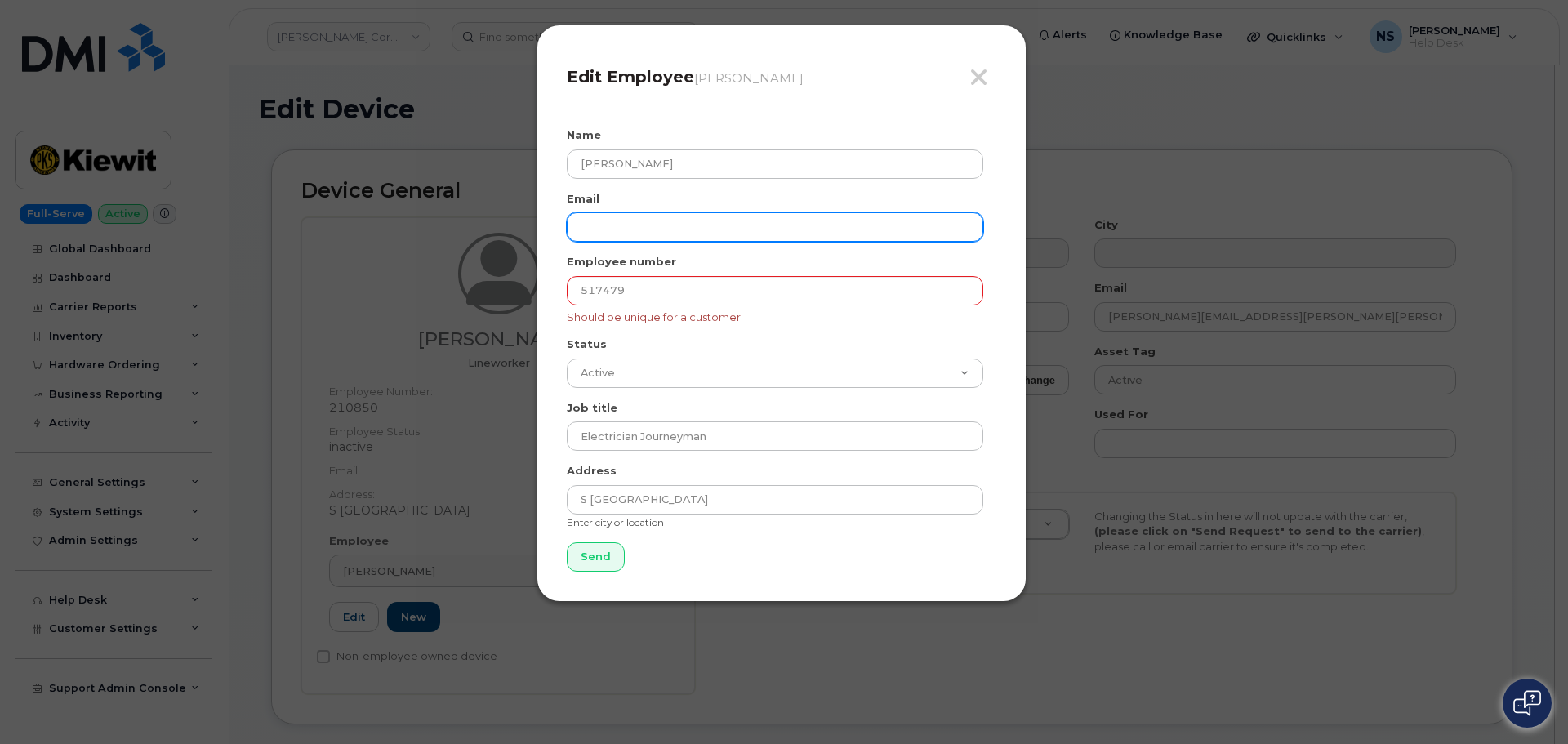
drag, startPoint x: 612, startPoint y: 240, endPoint x: 607, endPoint y: 233, distance: 8.6
click at [608, 236] on input "email" at bounding box center [775, 227] width 416 height 30
click at [713, 240] on input "email" at bounding box center [775, 227] width 416 height 30
paste input "RYAN.GAMBOA@KIEWIT.COM"
type input "RYAN.GAMBOA@KIEWIT.COM"
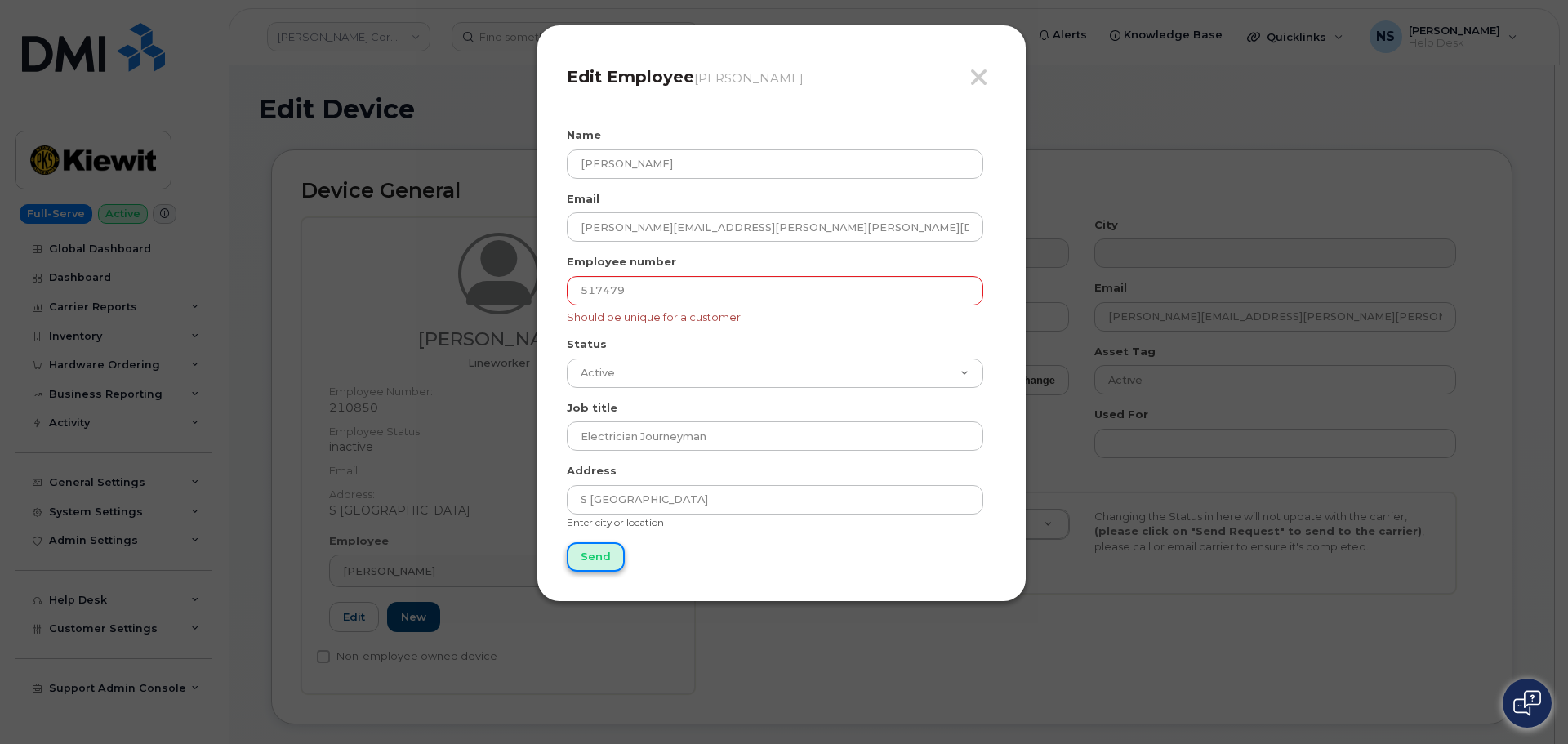
click at [575, 547] on input "Send" at bounding box center [596, 558] width 58 height 31
type input "Send"
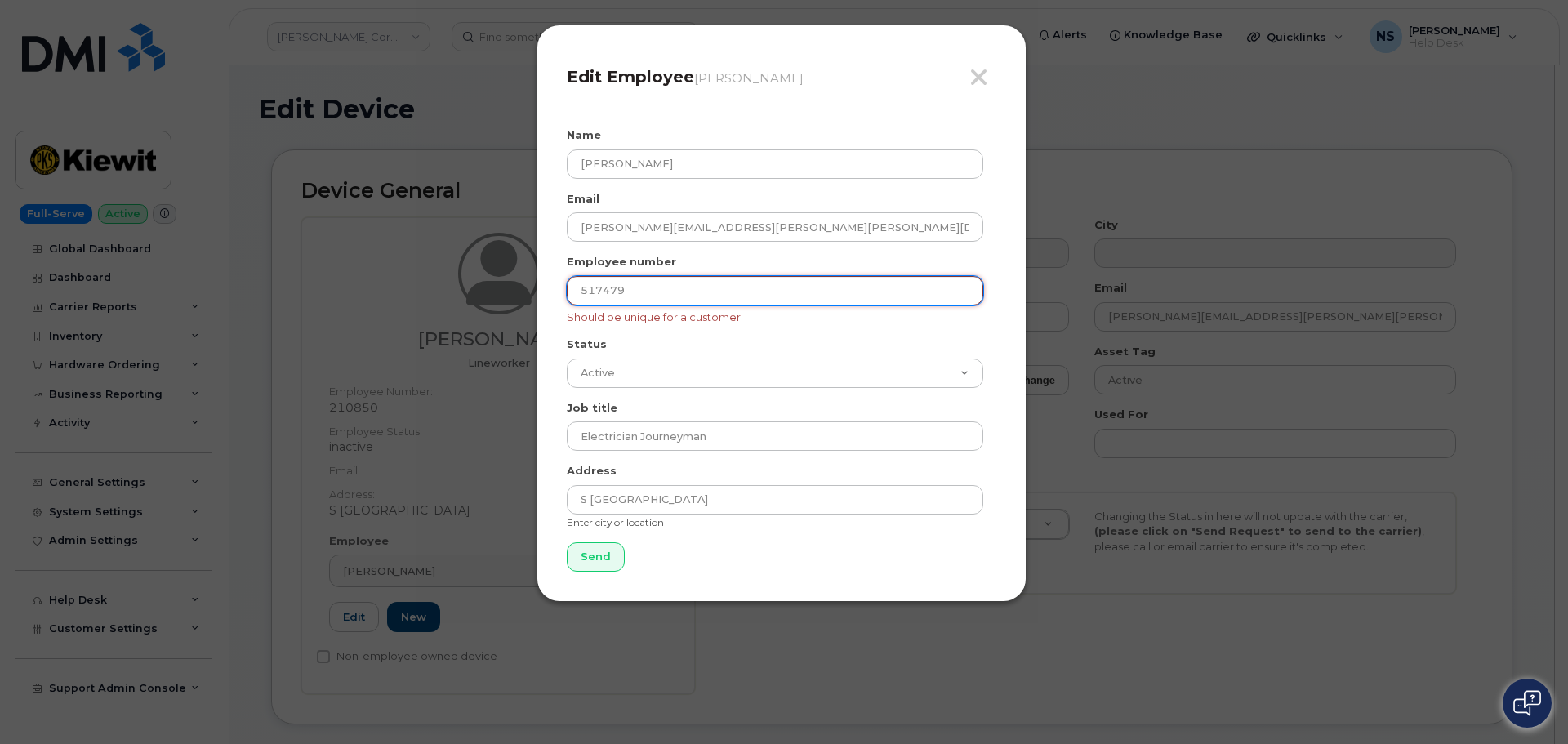
drag, startPoint x: 661, startPoint y: 286, endPoint x: 493, endPoint y: 285, distance: 168.0
click at [493, 285] on div "Close Edit Employee Robert Holmes Name Ryan Gamboa Email RYAN.GAMBOA@KIEWIT.COM…" at bounding box center [784, 372] width 1568 height 744
type input "="
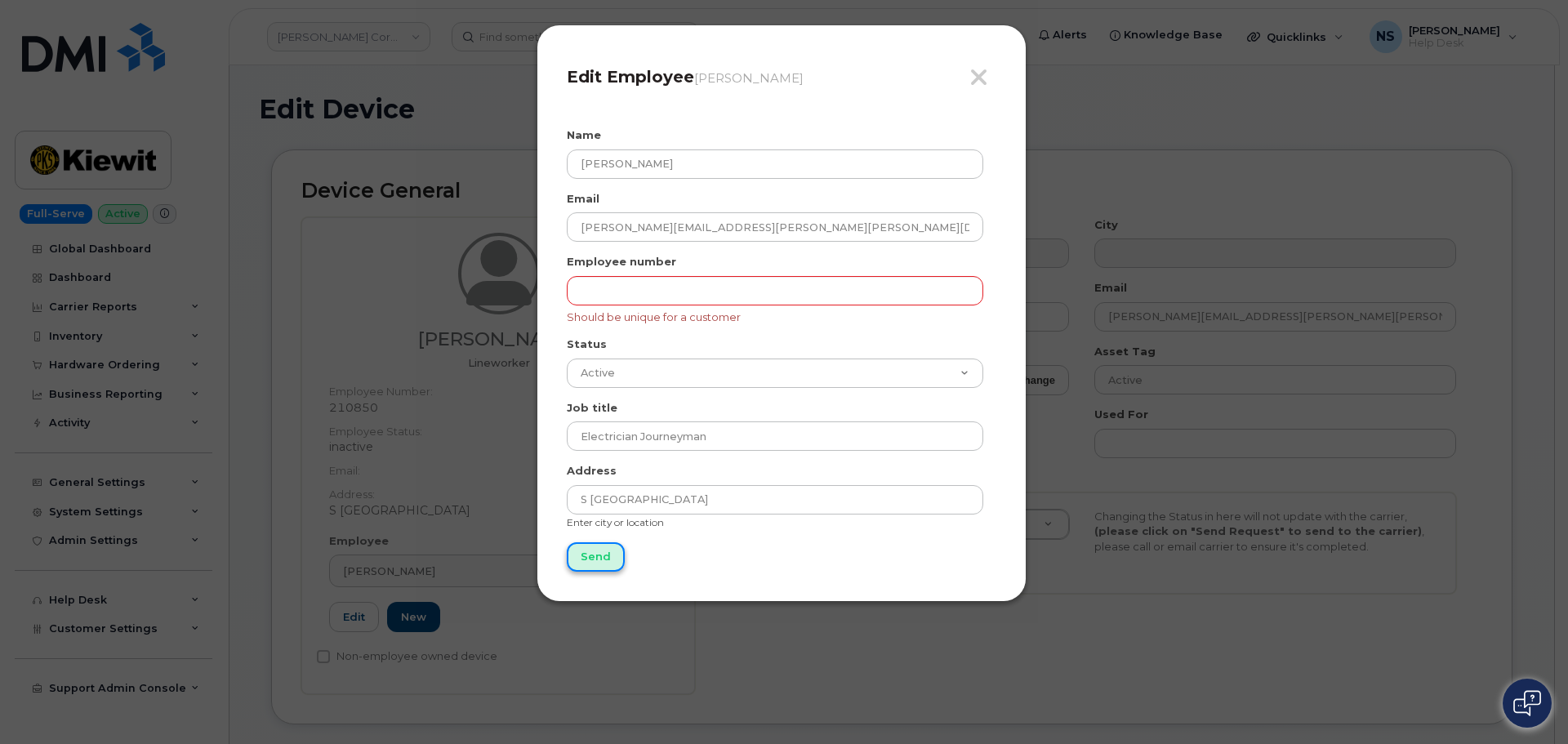
click at [582, 550] on input "Send" at bounding box center [596, 558] width 58 height 31
type input "Send"
click at [974, 81] on icon "button" at bounding box center [979, 77] width 19 height 24
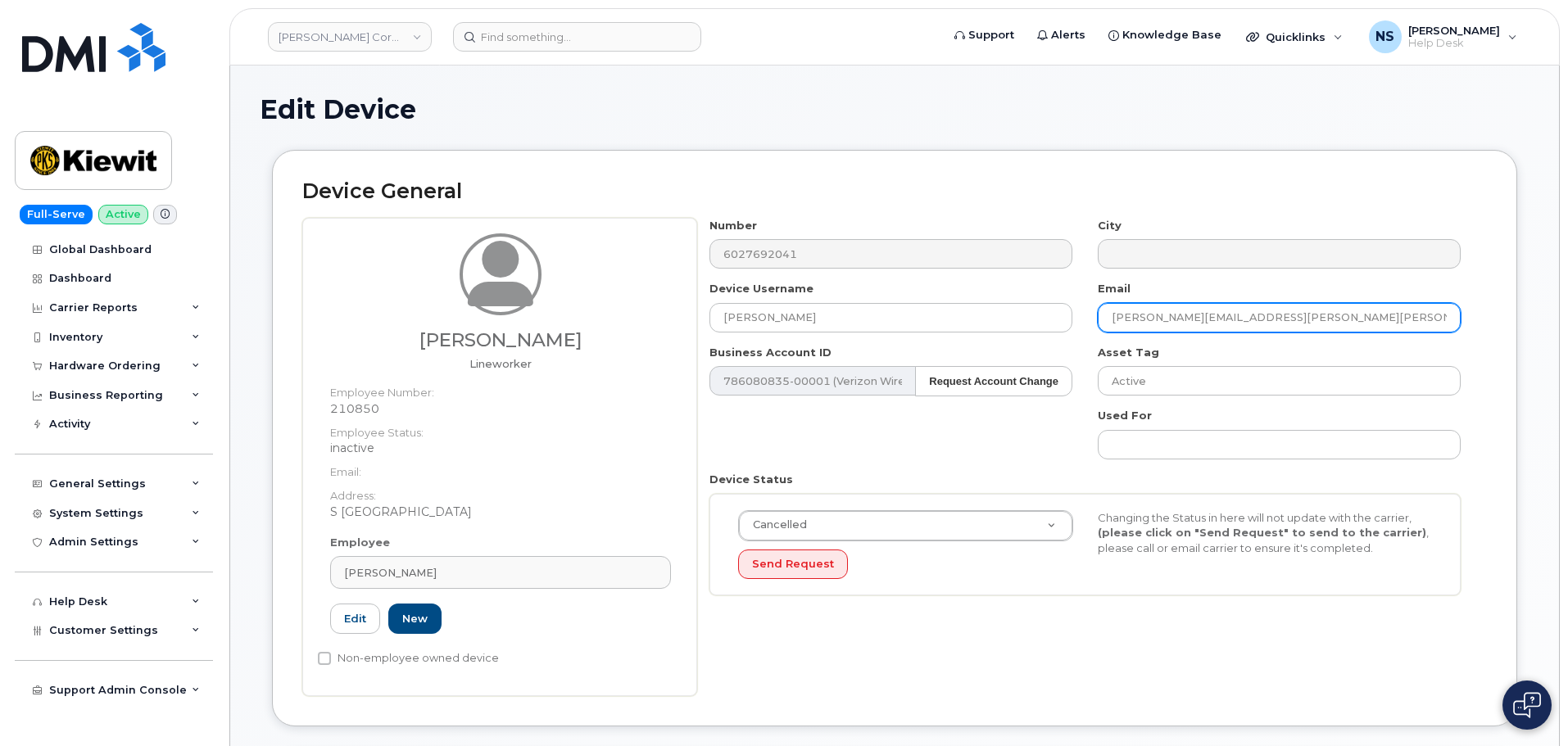
click at [1240, 311] on input "RYAN.GAMBOA@KIEWIT.COM" at bounding box center [1280, 317] width 363 height 30
click at [1169, 325] on input "RYAN.GAMBOA@KIEWIT.COM" at bounding box center [1280, 317] width 363 height 30
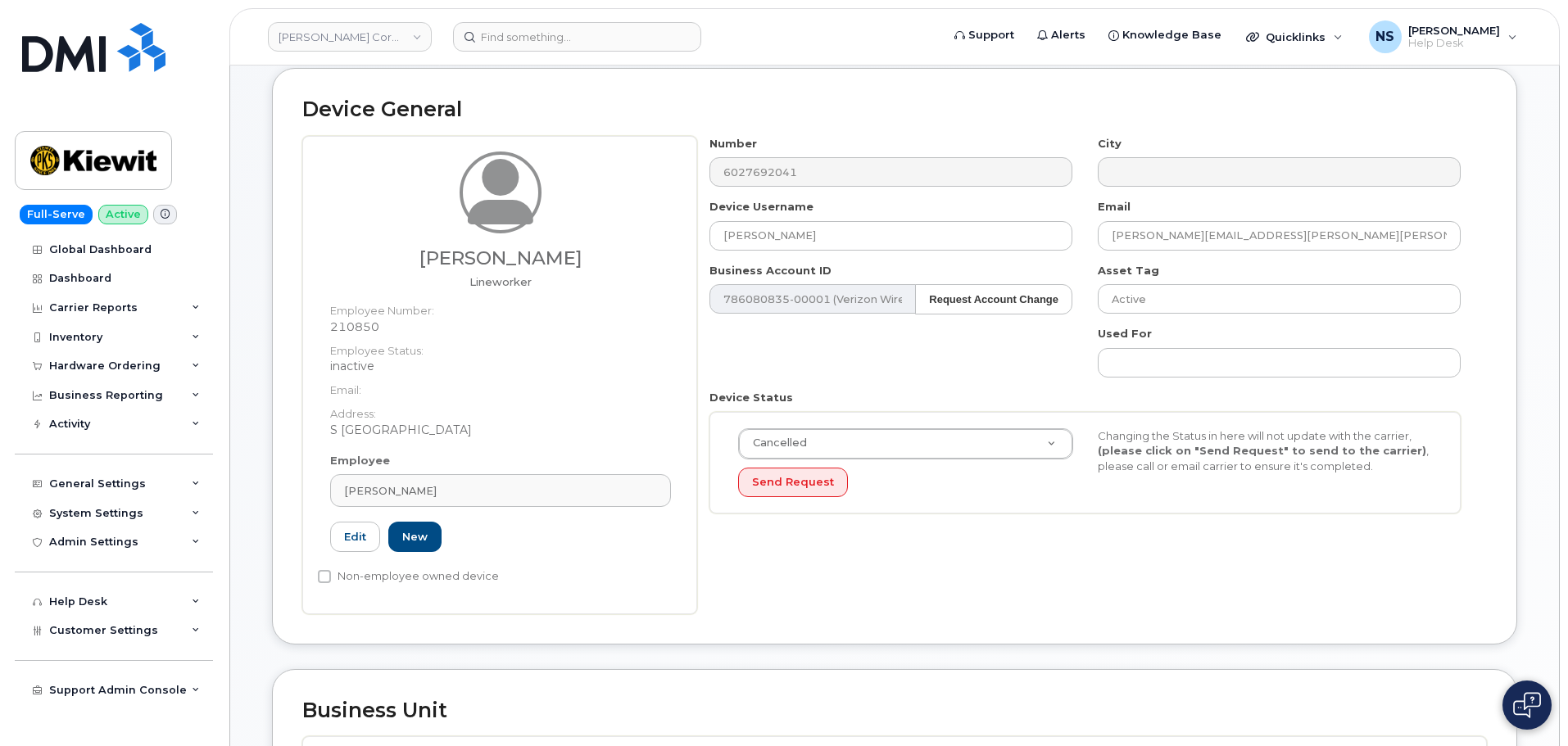
drag, startPoint x: 914, startPoint y: 566, endPoint x: 906, endPoint y: 555, distance: 13.6
click at [914, 565] on div "Number 6027692041 City Device Username Ryan Gamboa Email RYAN.GAMBOA@KIEWIT.COM…" at bounding box center [1092, 374] width 790 height 478
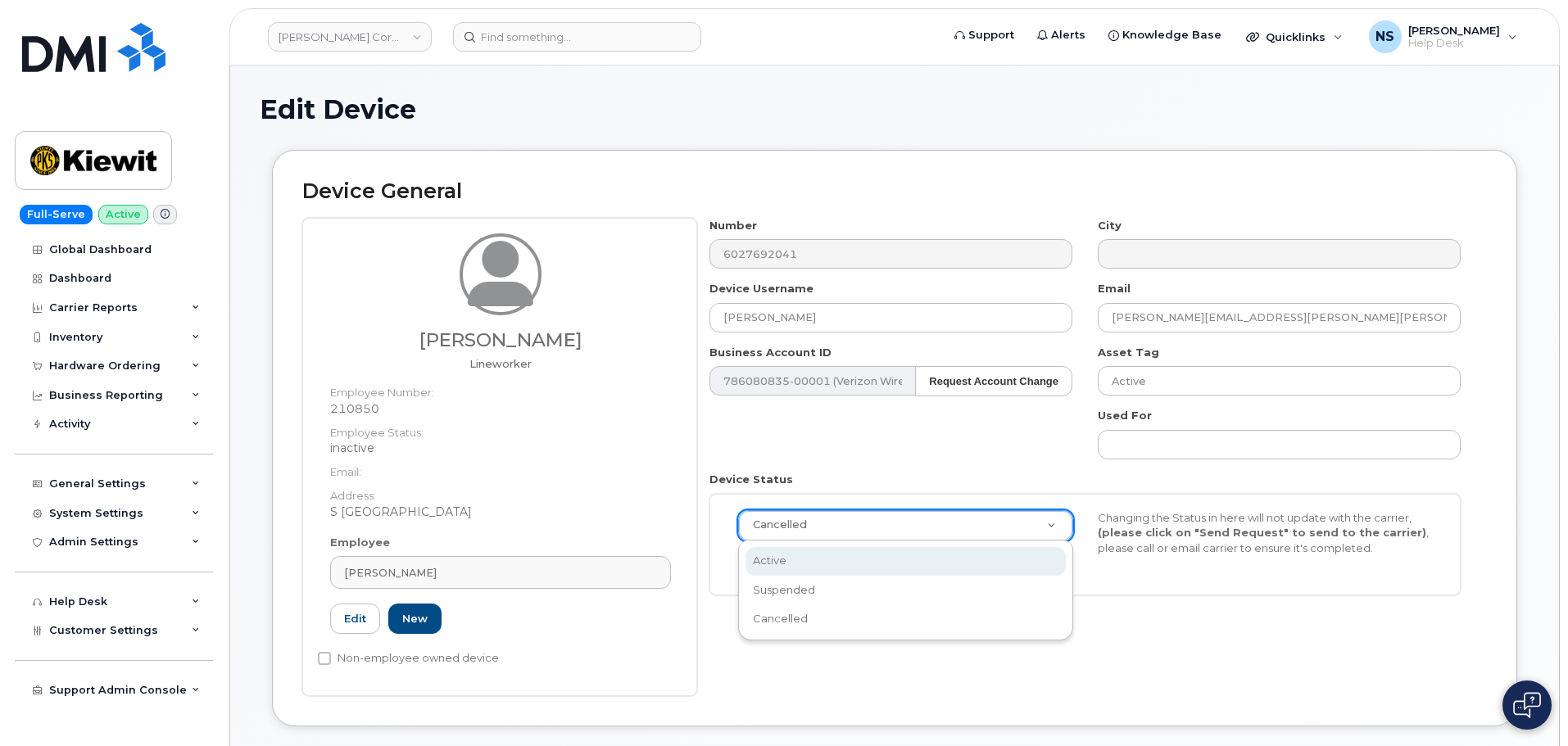
select select "active"
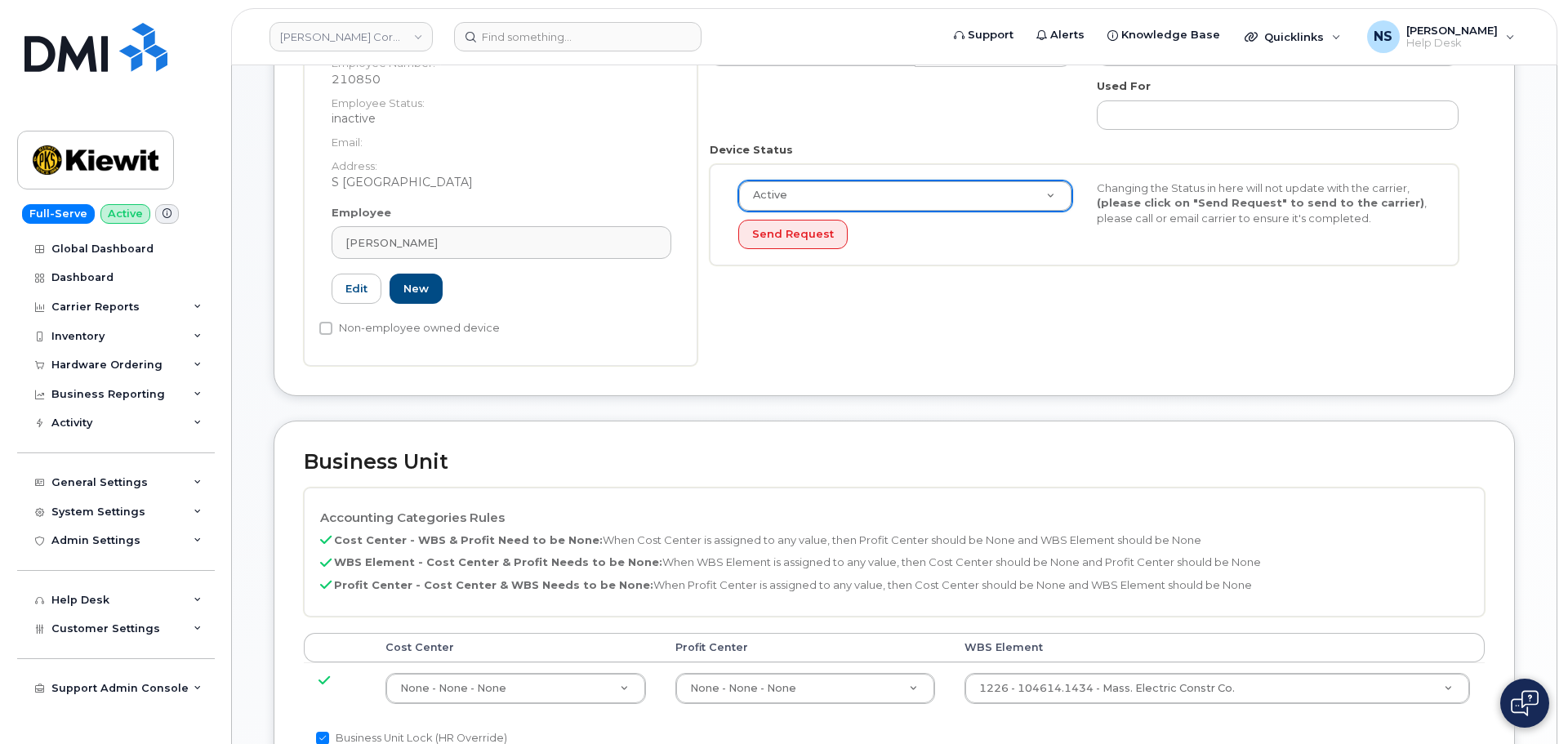
scroll to position [327, 0]
click at [816, 231] on button "Send Request" at bounding box center [790, 237] width 109 height 31
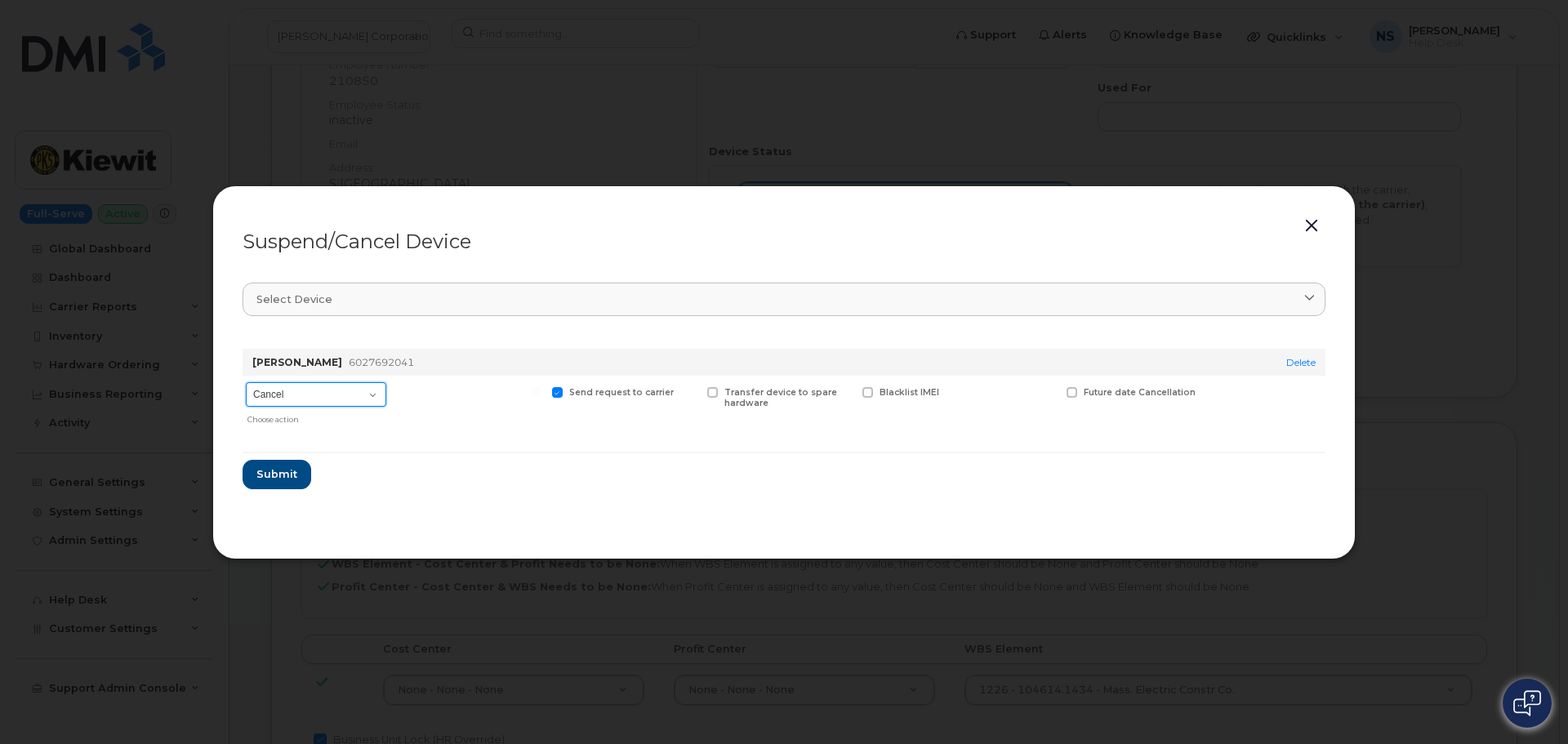
click at [324, 397] on select "Cancel Suspend - Reduced Rate Suspend - Full Rate Suspend - Lost Device/Stolen …" at bounding box center [316, 394] width 141 height 24
select select "[object Object]"
click at [246, 382] on select "Cancel Suspend - Reduced Rate Suspend - Full Rate Suspend - Lost Device/Stolen …" at bounding box center [316, 394] width 141 height 24
click at [294, 481] on span "Submit" at bounding box center [276, 474] width 41 height 15
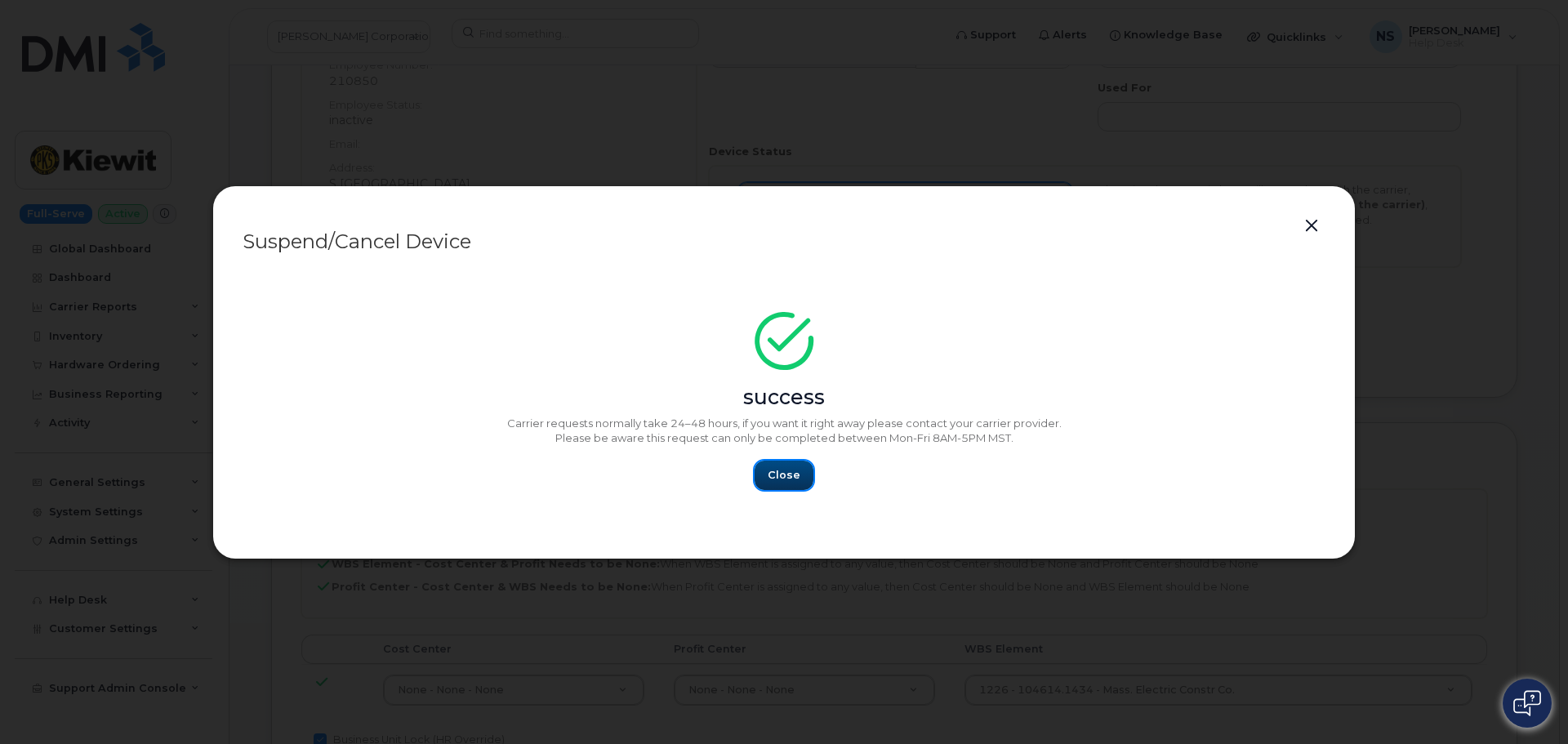
click at [794, 483] on span "Close" at bounding box center [784, 474] width 32 height 15
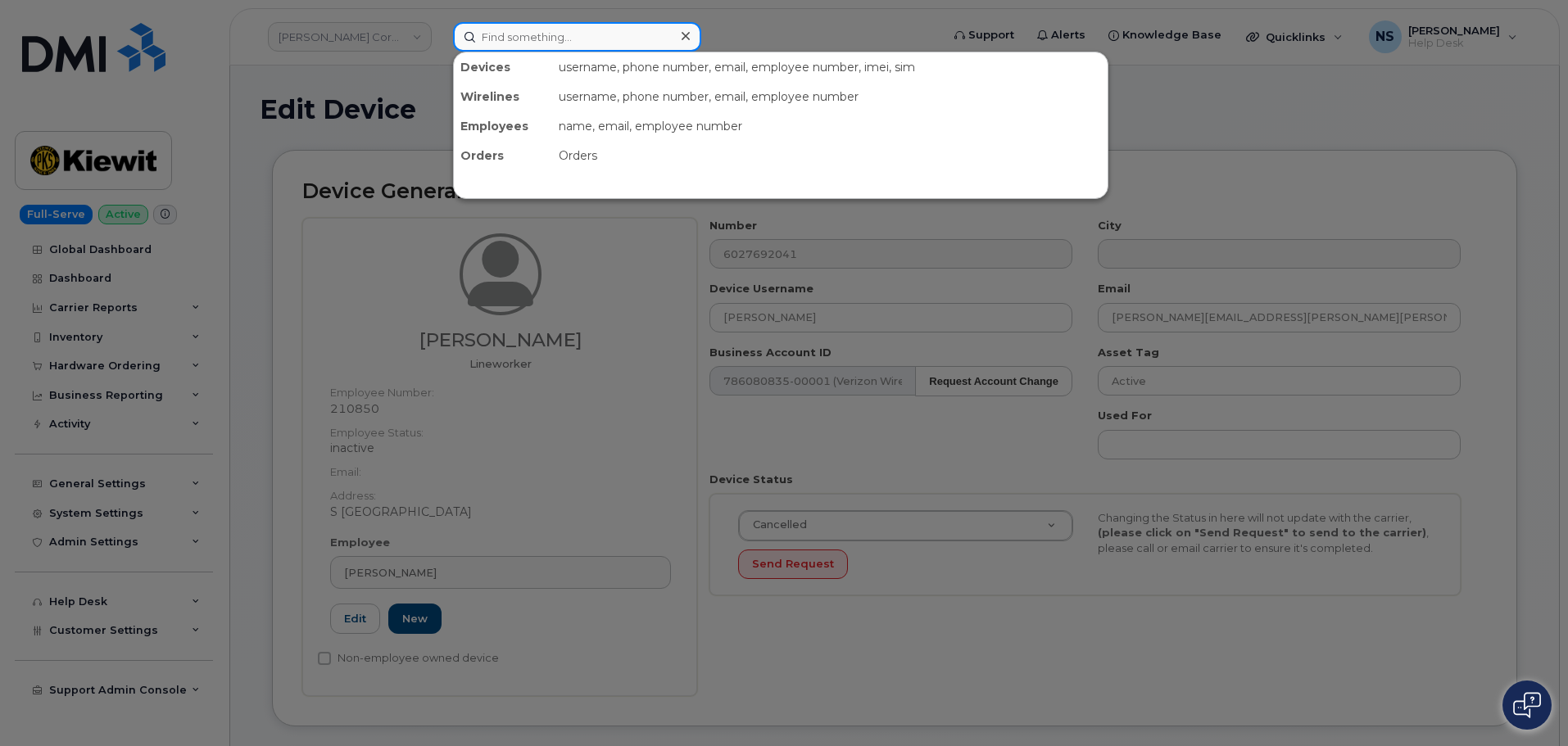
click at [503, 37] on input at bounding box center [577, 36] width 249 height 30
click at [708, 266] on div at bounding box center [784, 373] width 1568 height 746
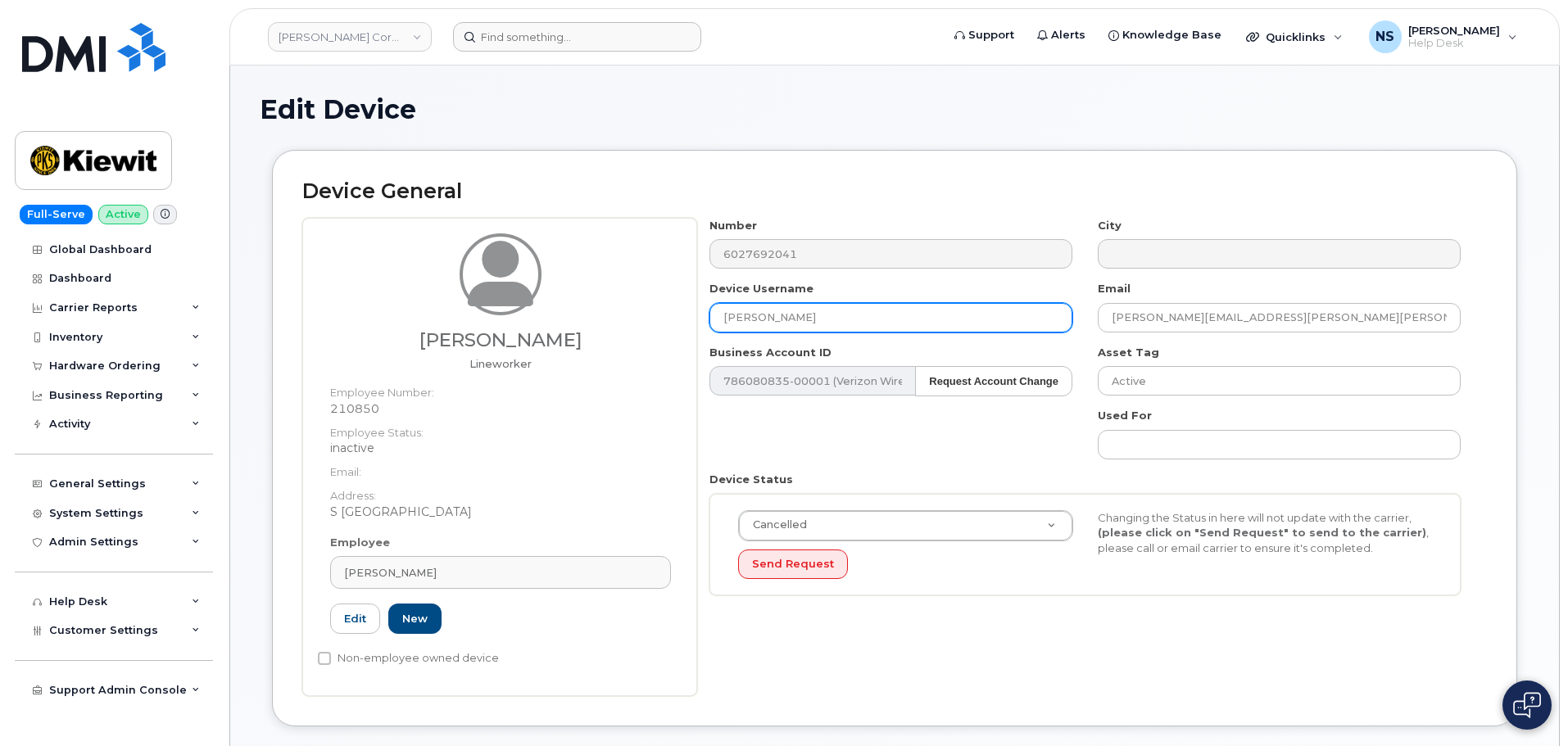
drag, startPoint x: 828, startPoint y: 313, endPoint x: 624, endPoint y: 297, distance: 204.6
click at [611, 302] on div "[PERSON_NAME] Lineworker Employee Number: 210850 Employee Status: inactive Emai…" at bounding box center [894, 456] width 1185 height 478
click at [842, 316] on input "Ryan Go" at bounding box center [891, 317] width 363 height 30
paste input "Gamboa"
type input "Gamboa"
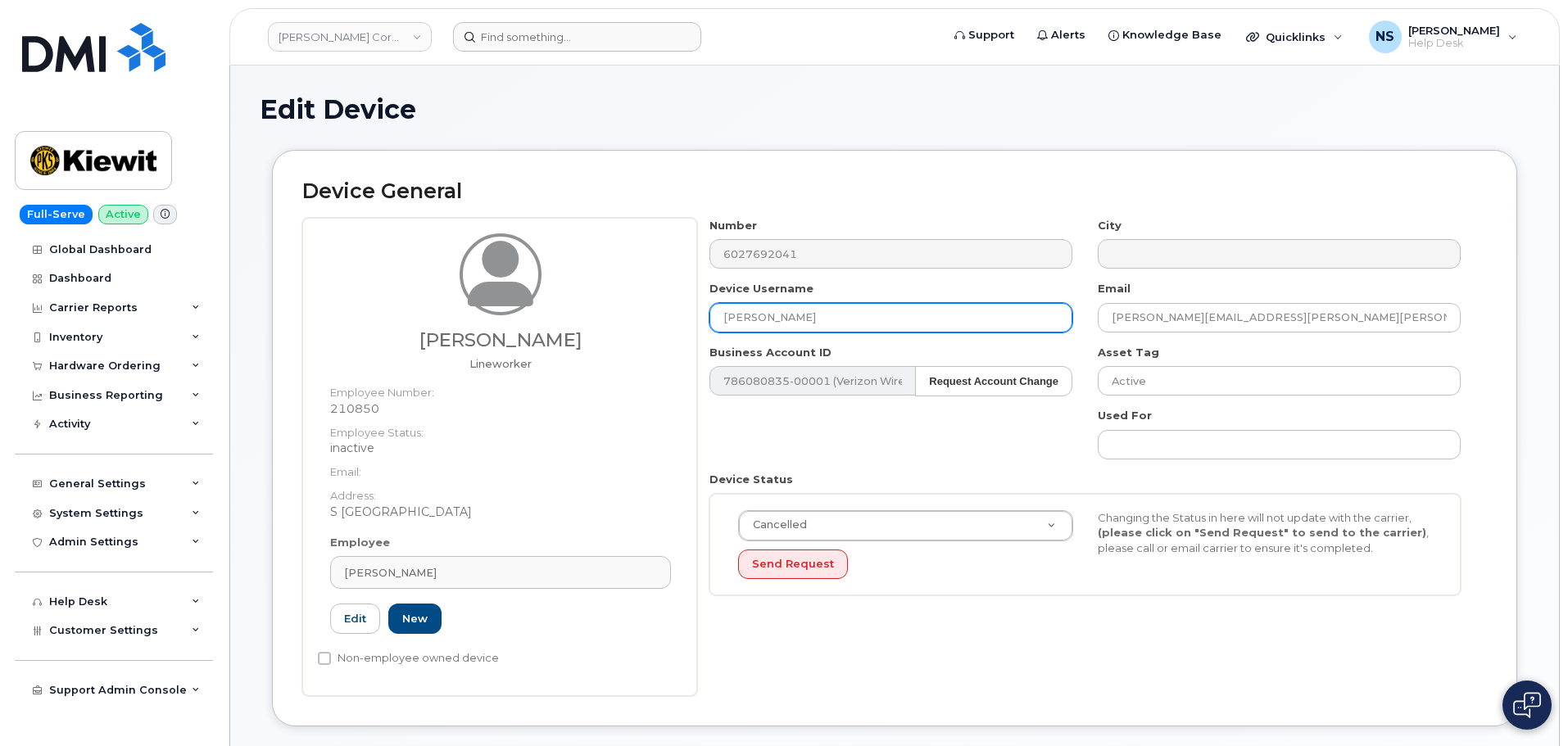
paste input "Gamboa"
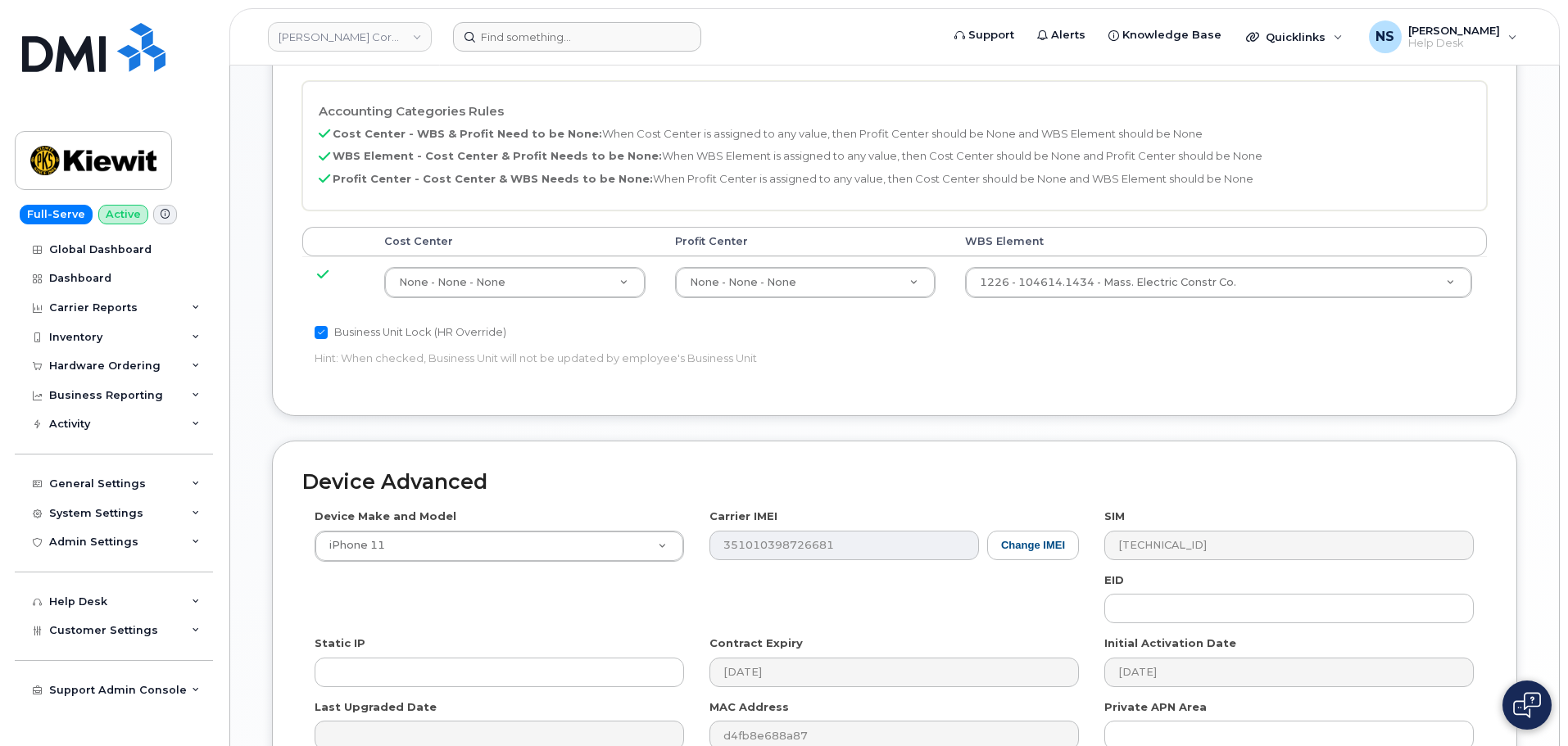
scroll to position [920, 0]
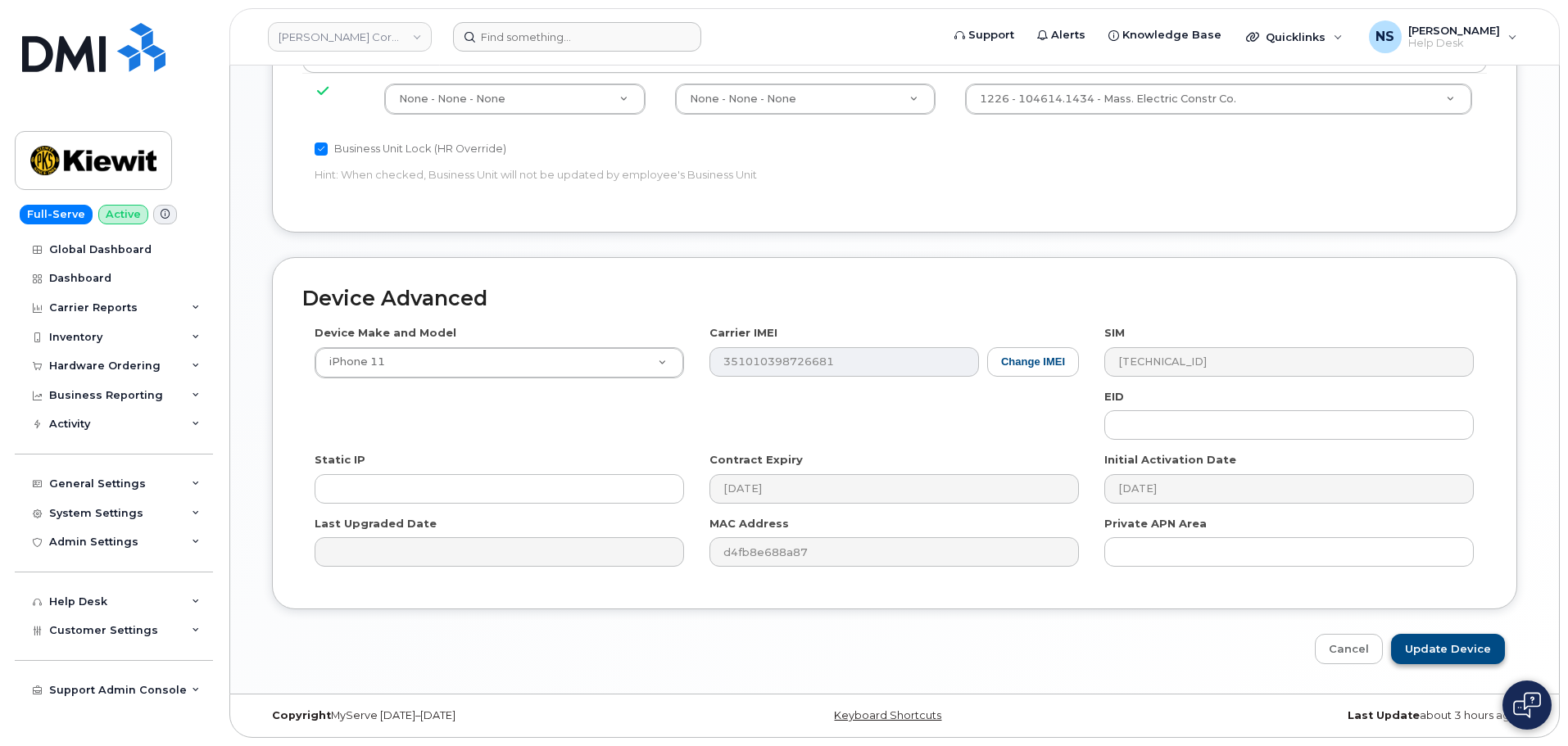
type input "[PERSON_NAME]"
drag, startPoint x: 1441, startPoint y: 637, endPoint x: 1432, endPoint y: 648, distance: 14.2
click at [1441, 638] on input "Update Device" at bounding box center [1448, 649] width 114 height 31
type input "Saving..."
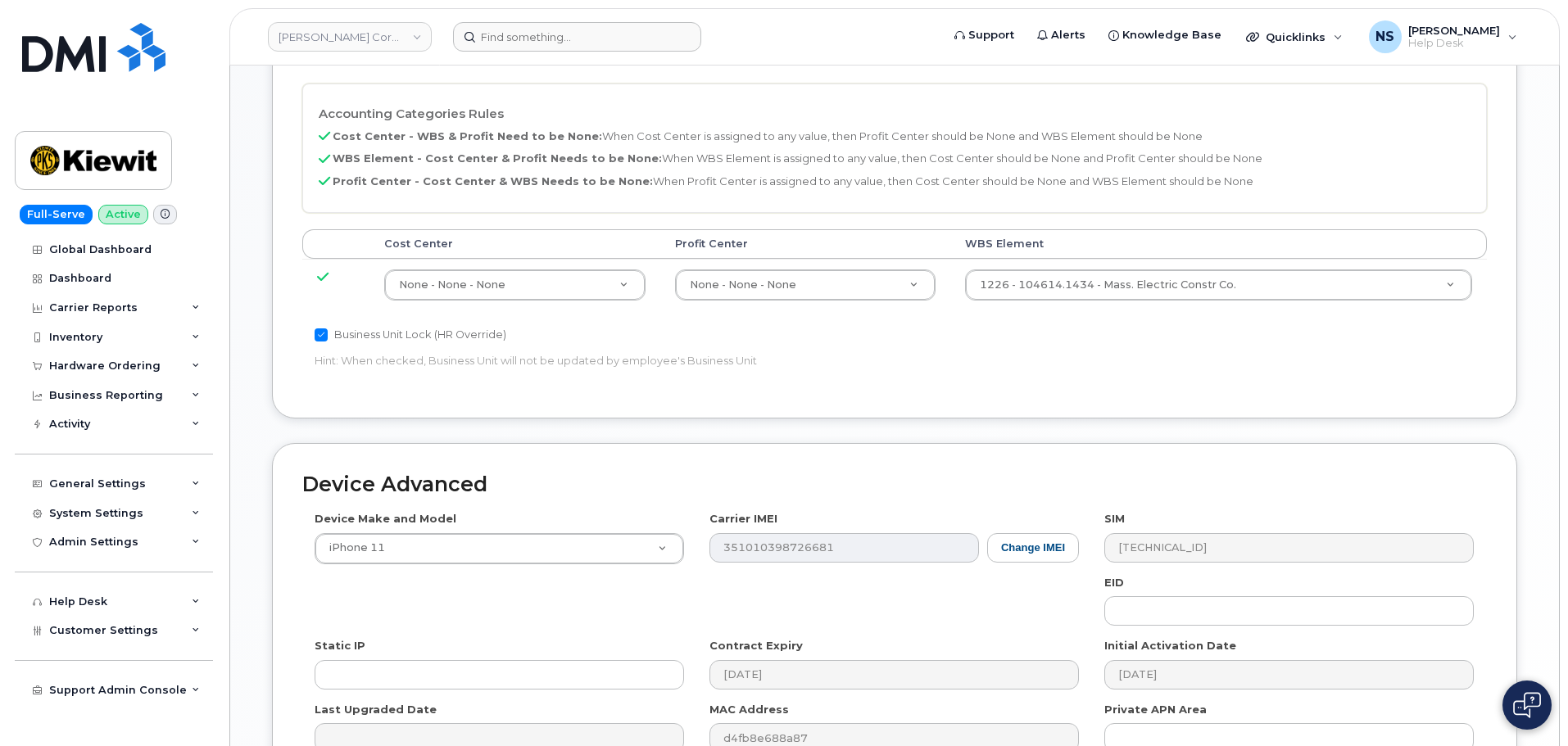
scroll to position [511, 0]
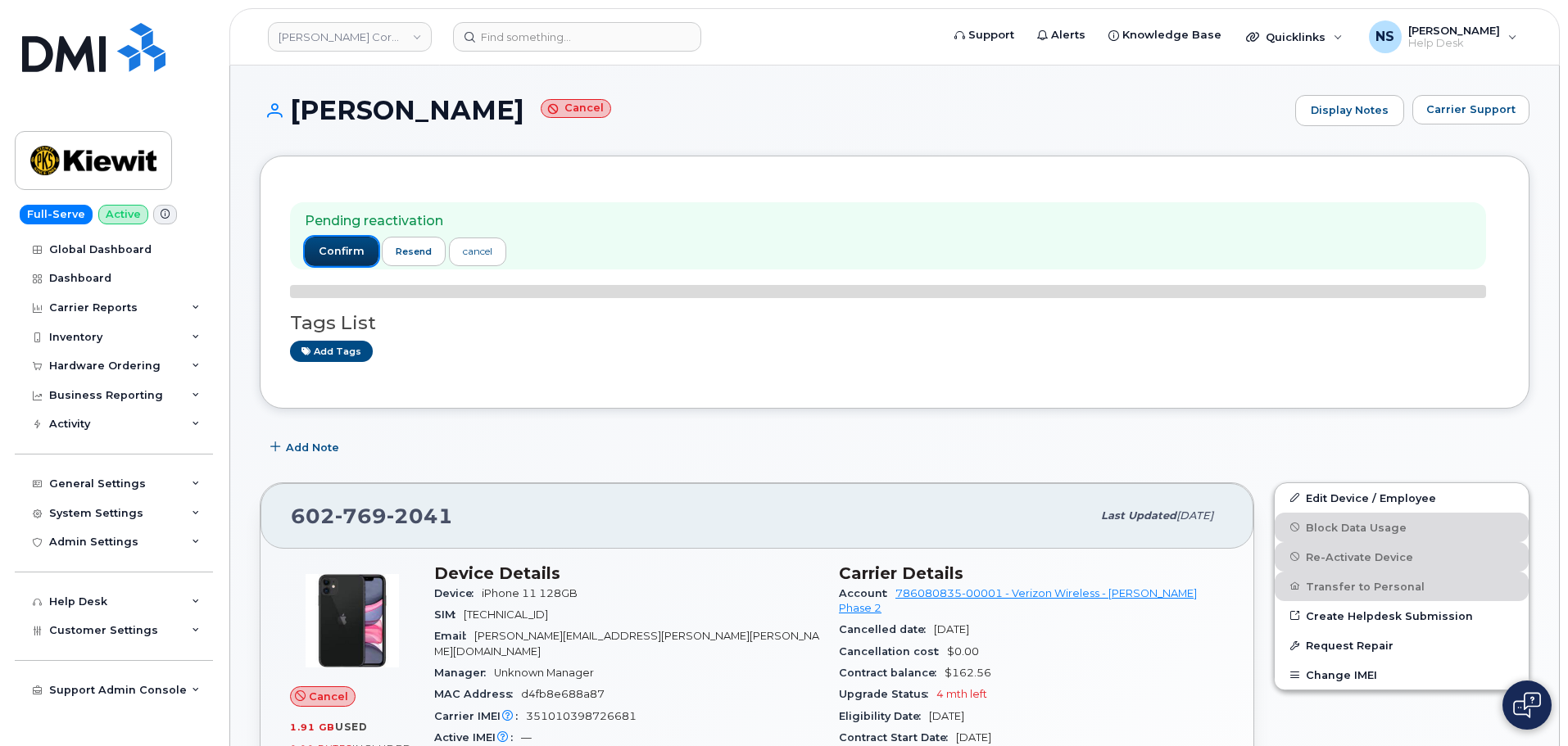
click at [329, 253] on span "confirm" at bounding box center [342, 251] width 46 height 14
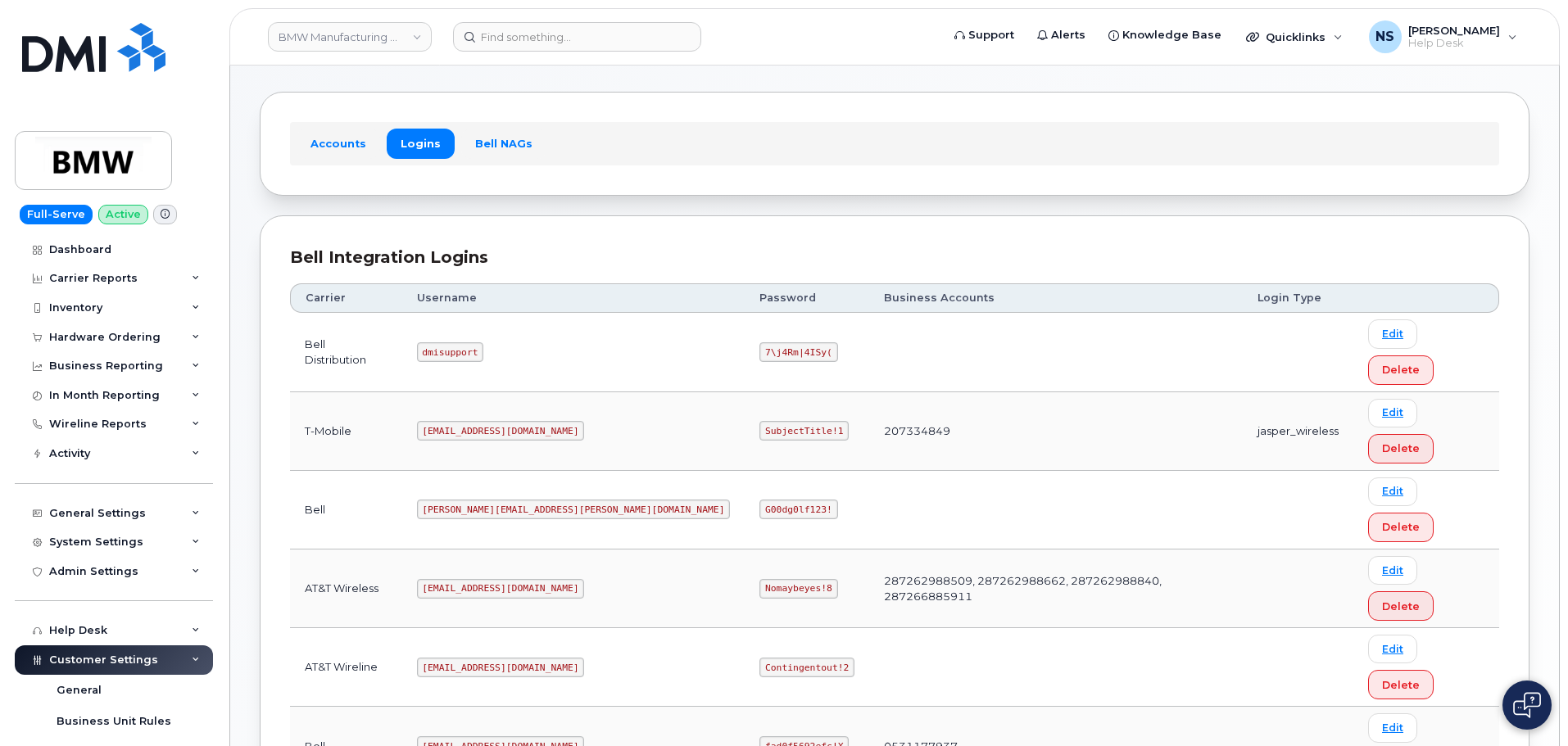
scroll to position [116, 0]
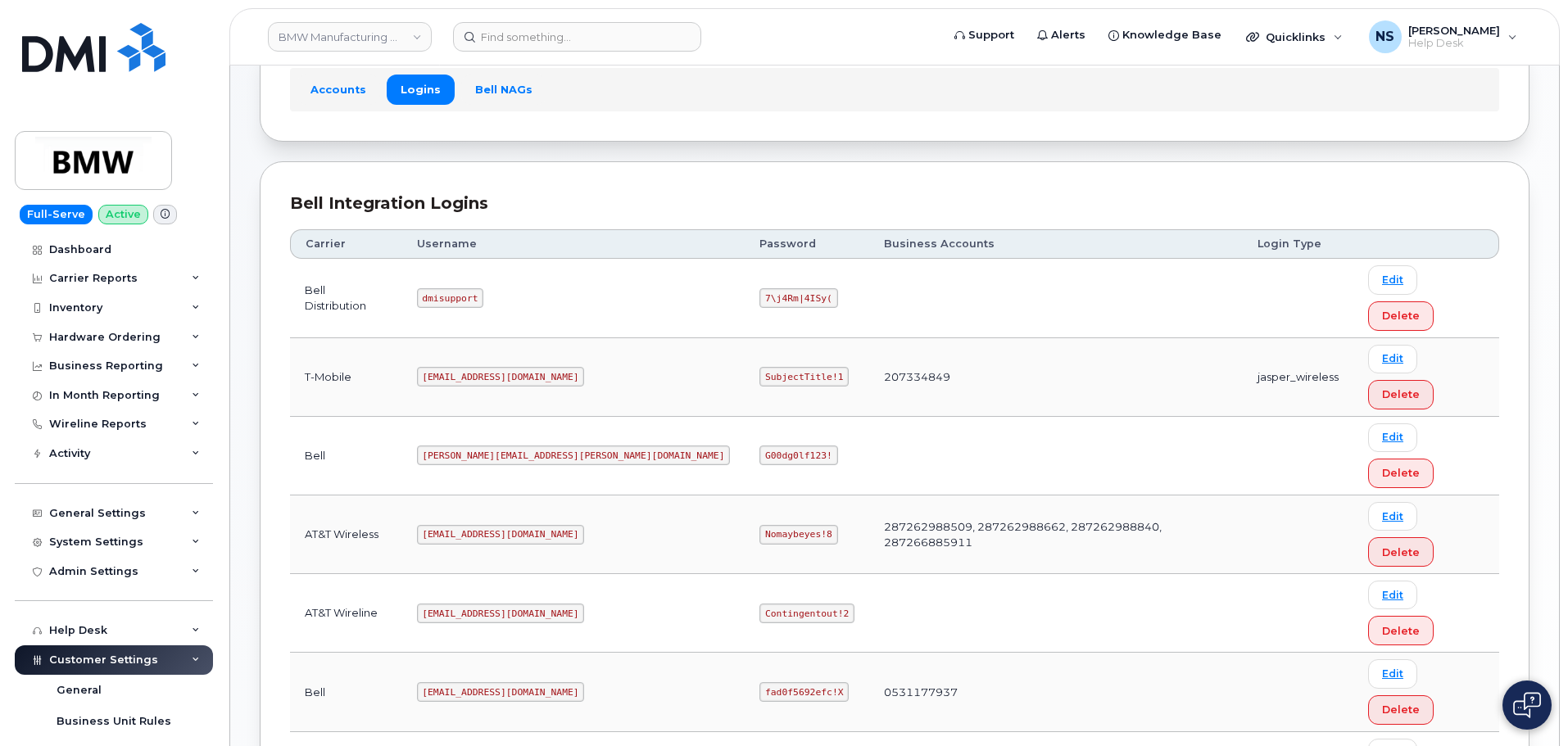
copy code "[EMAIL_ADDRESS][DOMAIN_NAME]"
drag, startPoint x: 646, startPoint y: 560, endPoint x: 645, endPoint y: 573, distance: 13.0
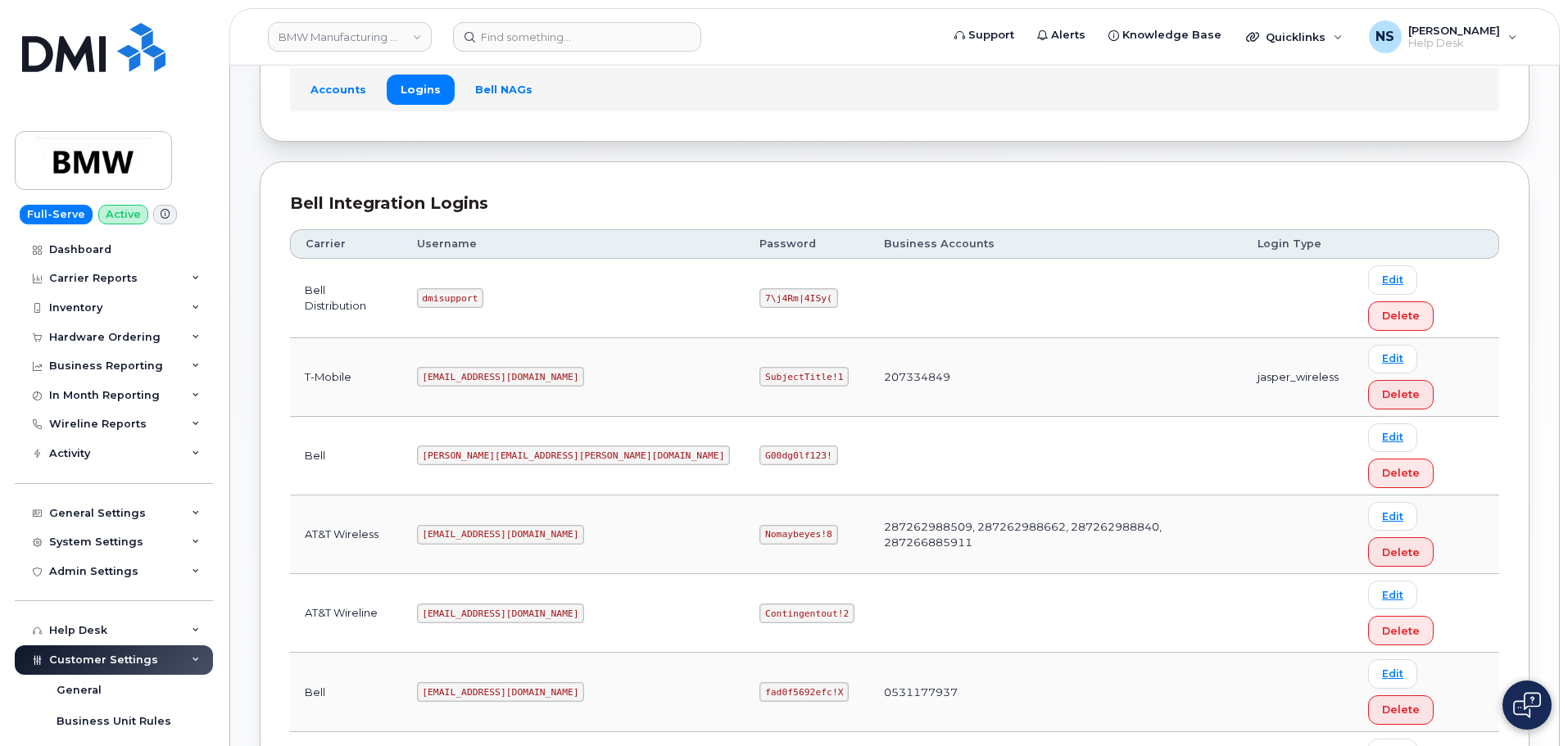
click at [646, 564] on tbody "Bell Distribution dmisupport 7\j4Rm|4ISy( Edit Delete T-Mobile [EMAIL_ADDRESS][…" at bounding box center [895, 573] width 1209 height 630
copy code "SubjectTitle!1"
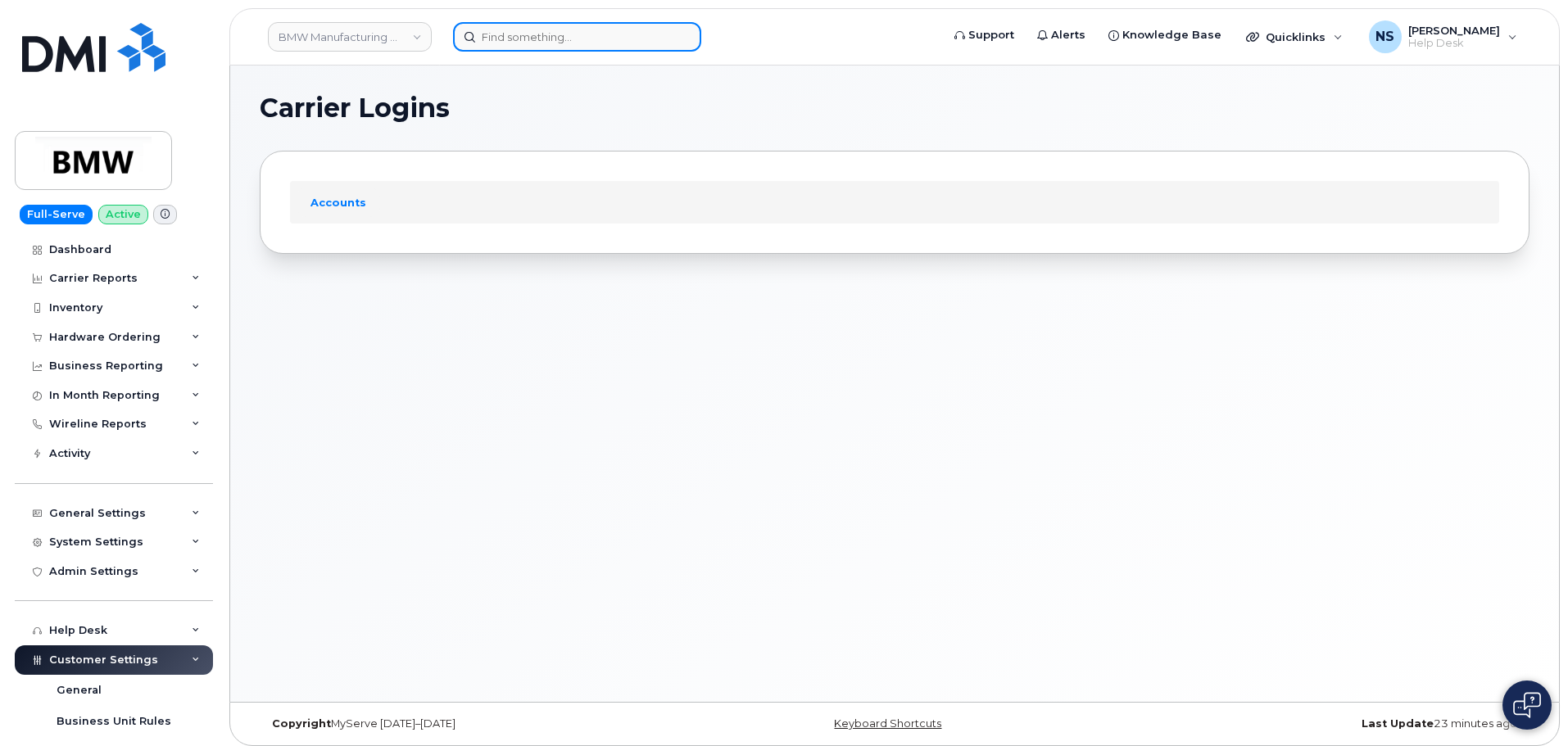
click at [565, 29] on input at bounding box center [577, 36] width 249 height 30
